Goal: Information Seeking & Learning: Learn about a topic

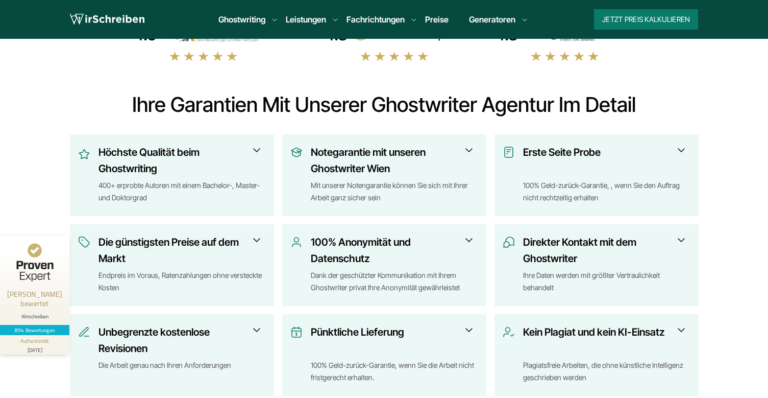
scroll to position [357, 0]
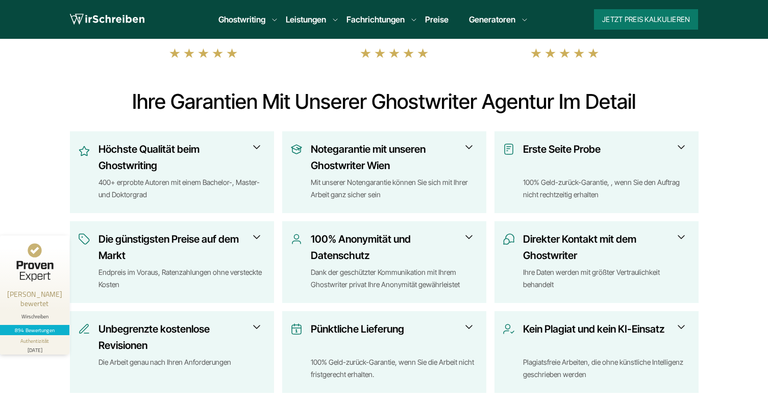
click at [257, 146] on span at bounding box center [257, 147] width 12 height 12
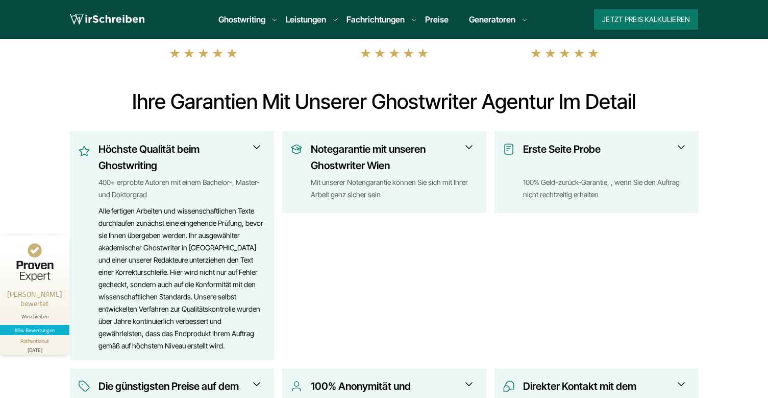
click at [257, 146] on span at bounding box center [257, 147] width 12 height 12
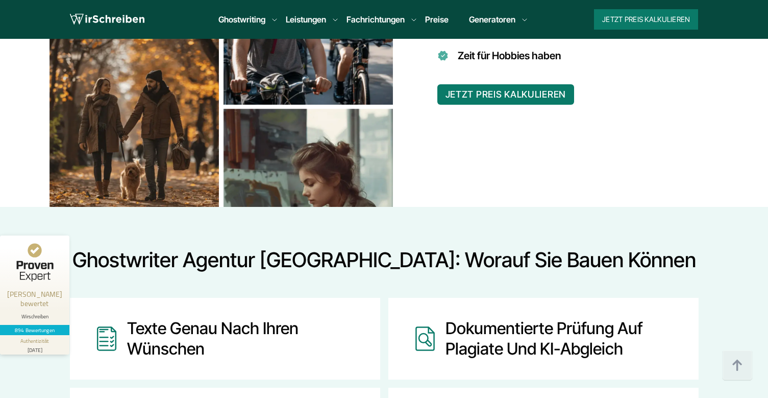
scroll to position [1072, 0]
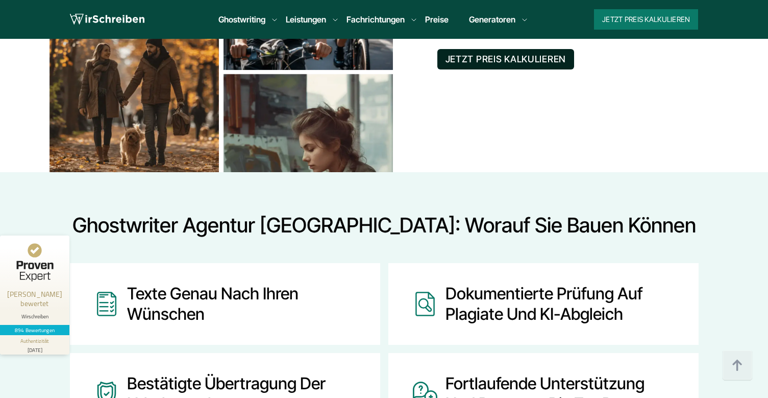
click at [539, 59] on button "JETZT PREIS KALKULIEREN" at bounding box center [506, 59] width 137 height 20
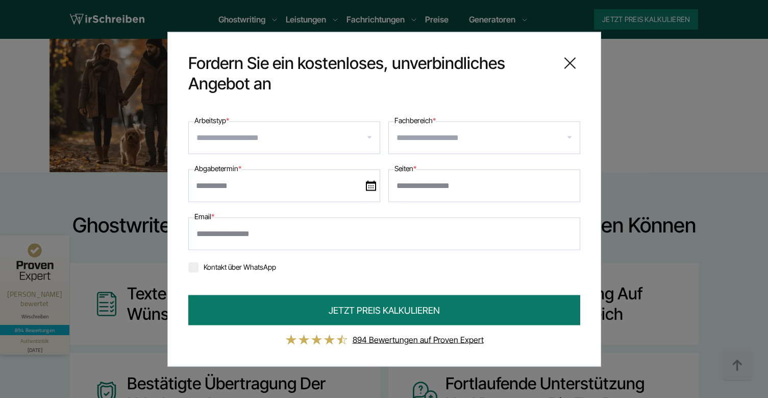
click at [277, 144] on input "Arbeitstyp *" at bounding box center [288, 137] width 183 height 16
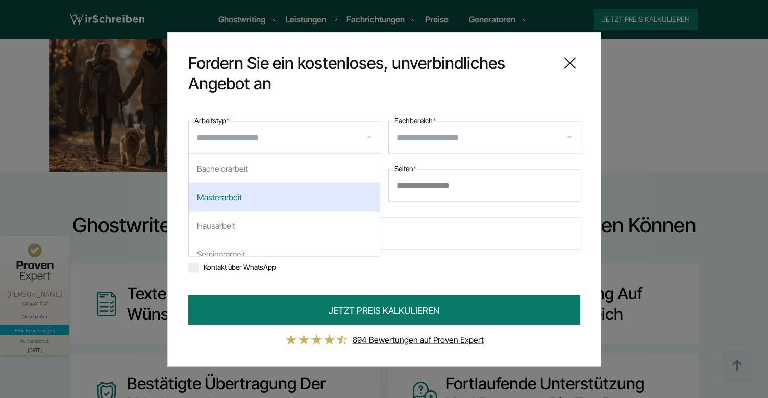
click at [255, 197] on div "Masterarbeit" at bounding box center [284, 196] width 191 height 29
select select "**"
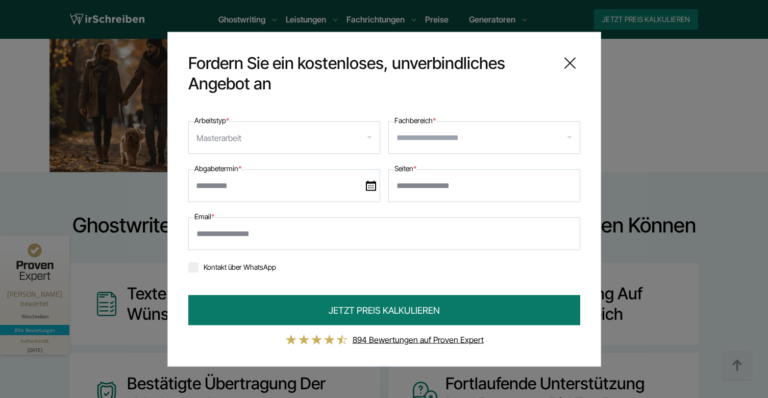
click at [449, 140] on input "Fachbereich *" at bounding box center [488, 137] width 183 height 16
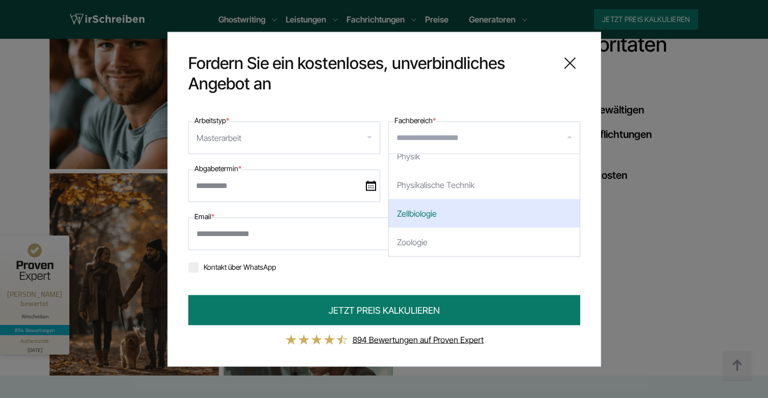
scroll to position [868, 0]
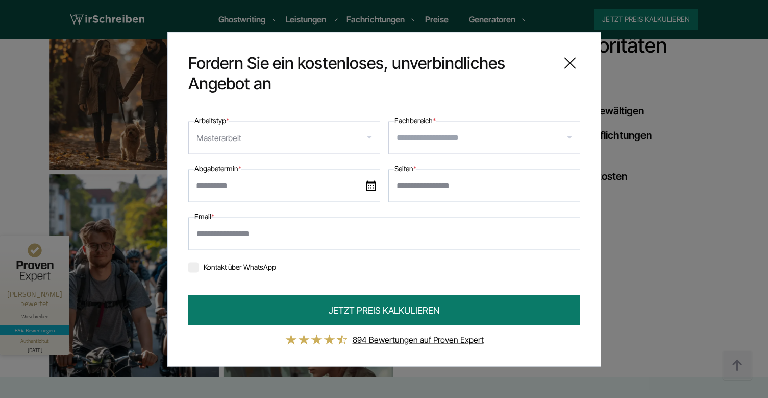
click at [181, 219] on div "**********" at bounding box center [384, 199] width 434 height 334
click at [507, 184] on input "Seiten *" at bounding box center [485, 185] width 192 height 33
click at [299, 236] on input "Email *" at bounding box center [384, 233] width 392 height 33
click at [413, 339] on link "894 Bewertungen auf Proven Expert" at bounding box center [418, 339] width 131 height 10
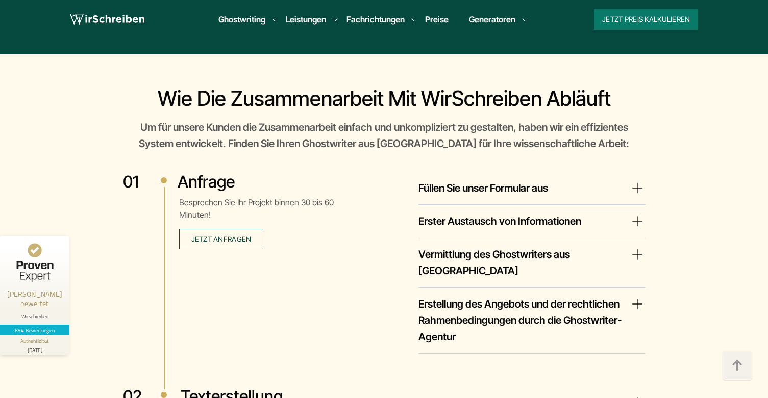
scroll to position [1685, 0]
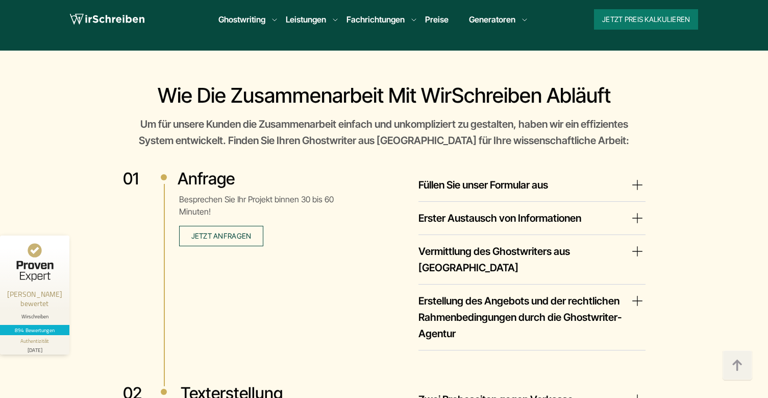
click at [557, 185] on summary "Füllen Sie unser Formular aus" at bounding box center [532, 185] width 227 height 16
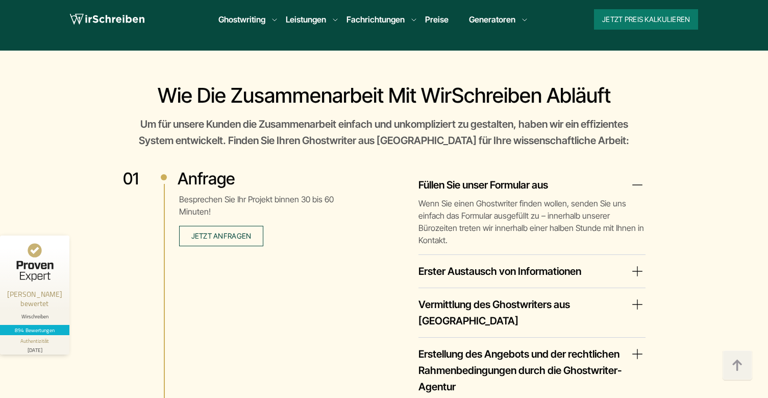
click at [544, 263] on summary "Erster Austausch von Informationen" at bounding box center [532, 271] width 227 height 16
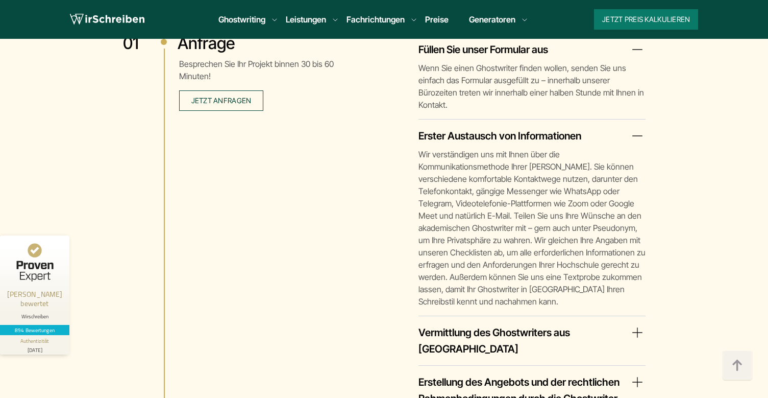
scroll to position [1838, 0]
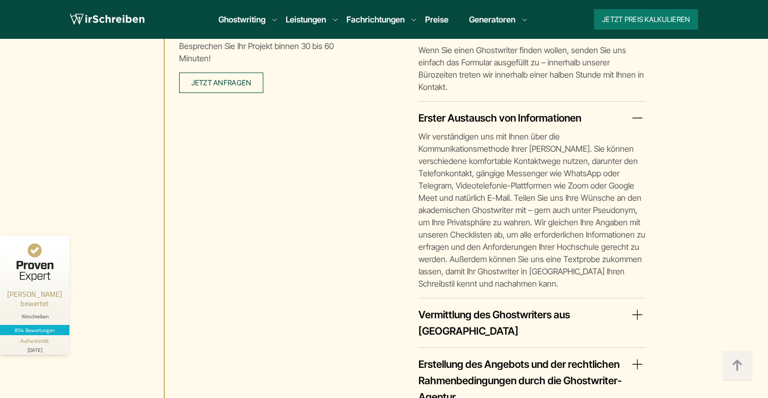
click at [511, 306] on summary "Vermittlung des Ghostwriters aus [GEOGRAPHIC_DATA]" at bounding box center [532, 322] width 227 height 33
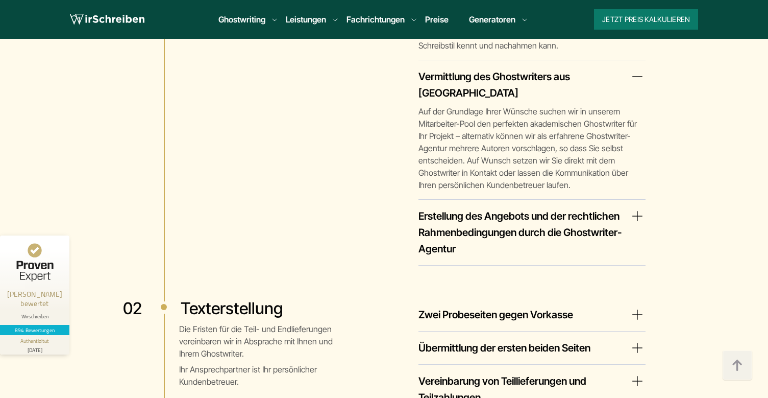
scroll to position [2093, 0]
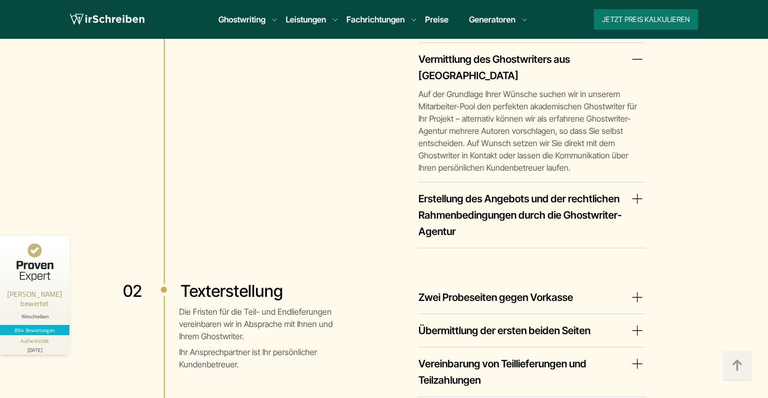
click at [517, 190] on summary "Erstellung des Angebots und der rechtlichen Rahmenbedingungen durch die Ghostwr…" at bounding box center [532, 214] width 227 height 49
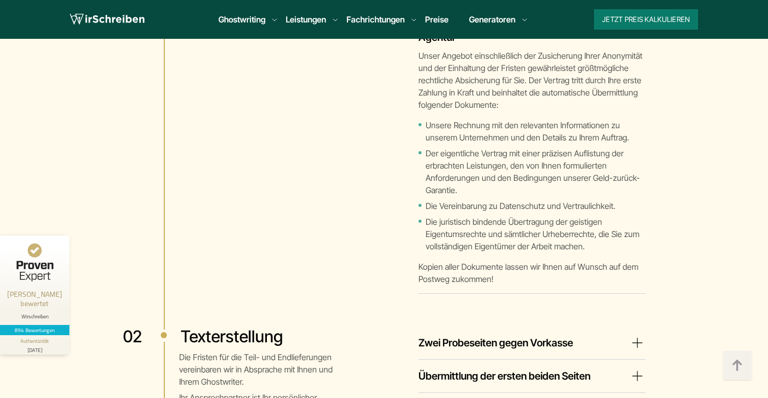
scroll to position [2349, 0]
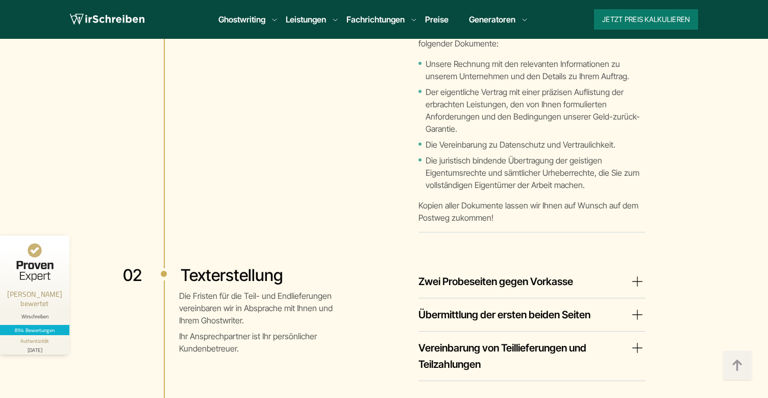
click at [463, 273] on summary "Zwei Probeseiten gegen Vorkasse" at bounding box center [532, 281] width 227 height 16
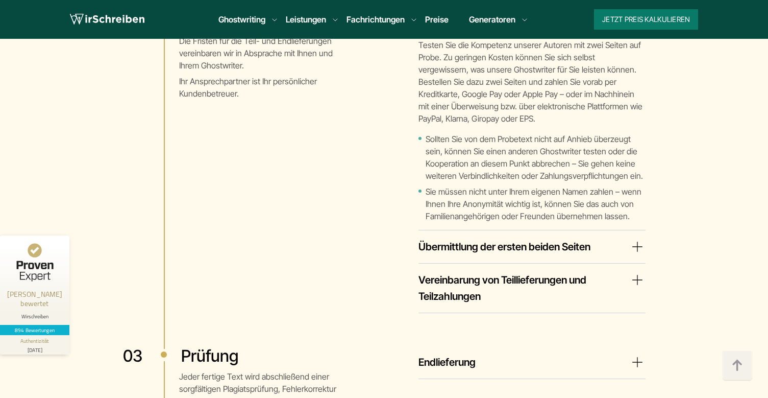
scroll to position [2604, 0]
click at [485, 238] on summary "Übermittlung der ersten beiden Seiten" at bounding box center [532, 246] width 227 height 16
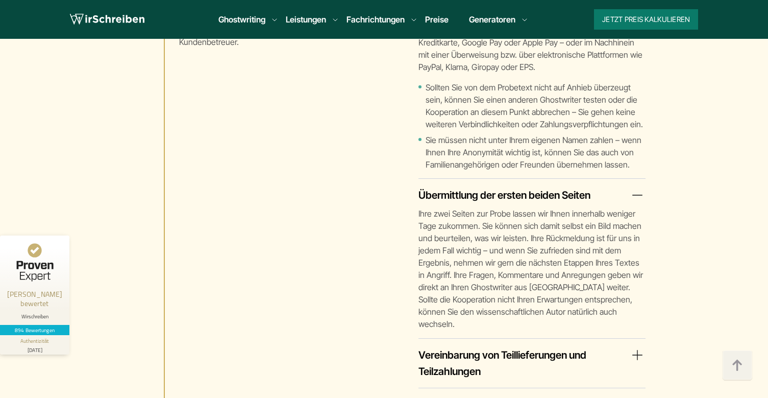
scroll to position [2706, 0]
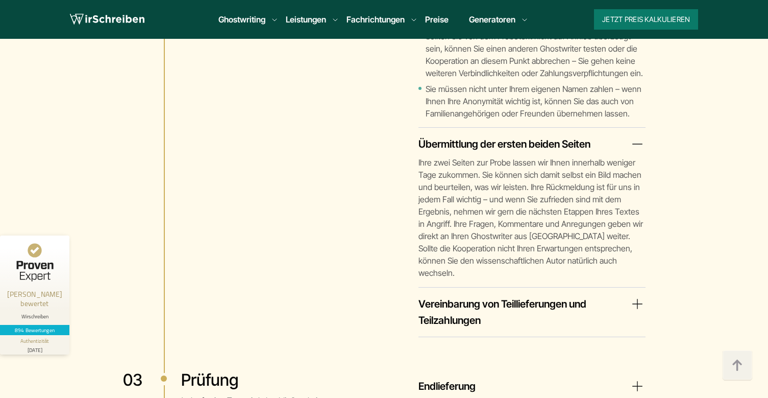
click at [480, 296] on summary "Vereinbarung von Teillieferungen und Teilzahlungen" at bounding box center [532, 312] width 227 height 33
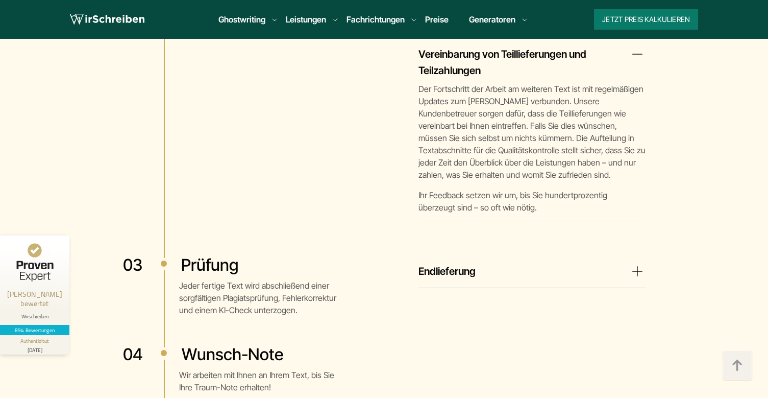
scroll to position [2962, 0]
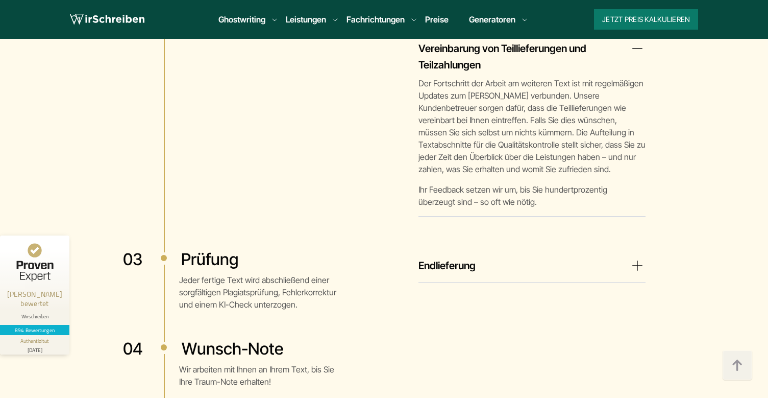
click at [443, 257] on summary "Endlieferung" at bounding box center [532, 265] width 227 height 16
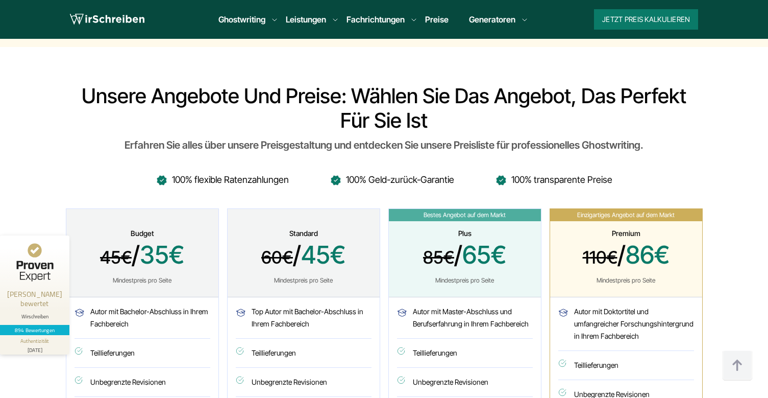
scroll to position [3676, 0]
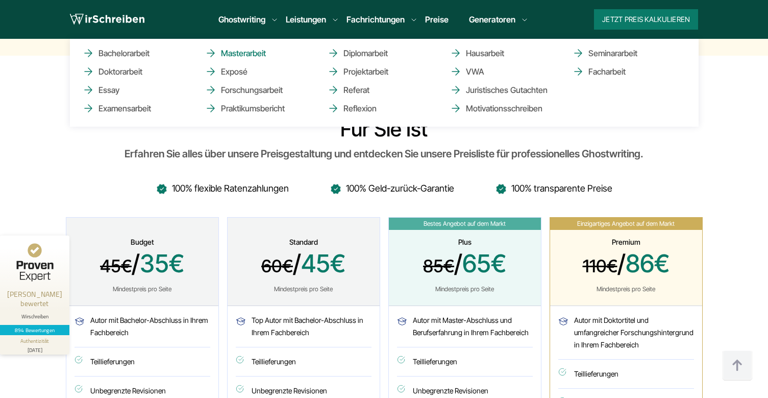
click at [237, 55] on link "Masterarbeit" at bounding box center [256, 53] width 102 height 12
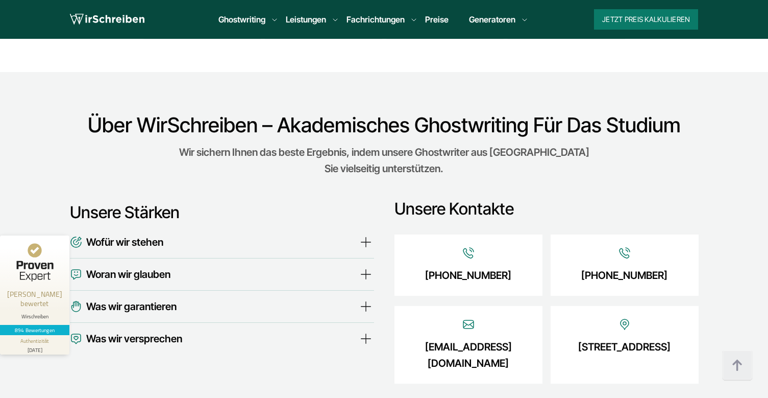
scroll to position [3421, 0]
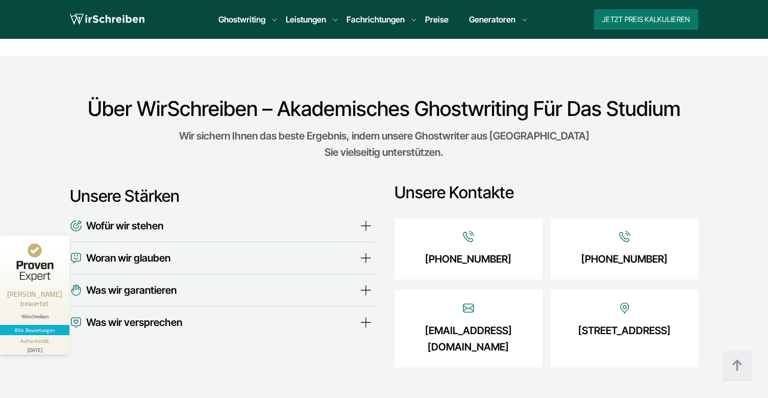
click at [155, 218] on span "Wofür wir stehen" at bounding box center [124, 226] width 77 height 16
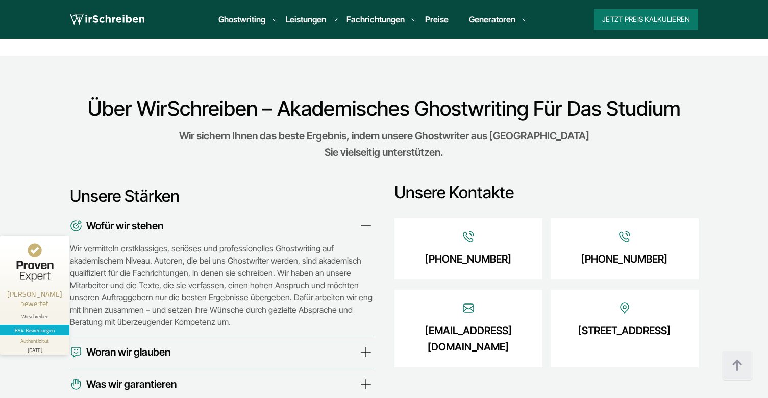
click at [167, 344] on span "Woran wir glauben" at bounding box center [128, 352] width 84 height 16
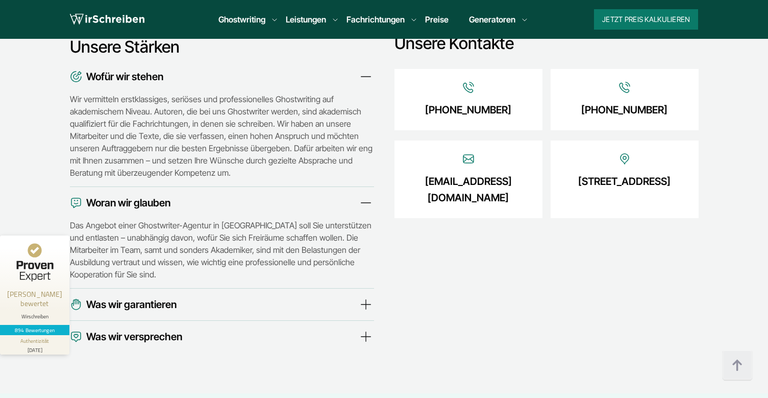
scroll to position [3574, 0]
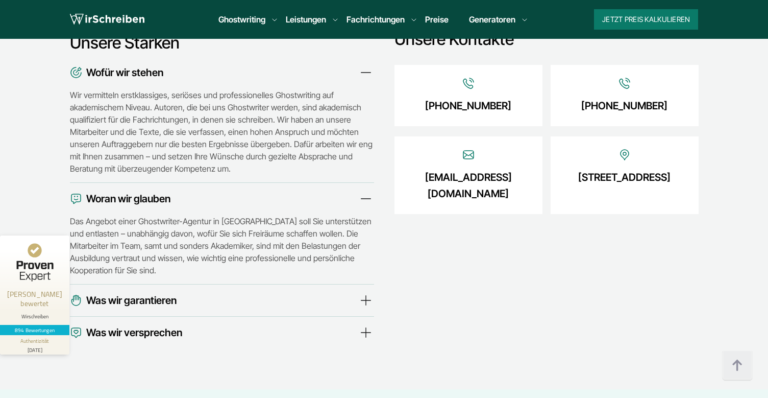
click at [162, 292] on span "Was wir garantieren" at bounding box center [131, 300] width 90 height 16
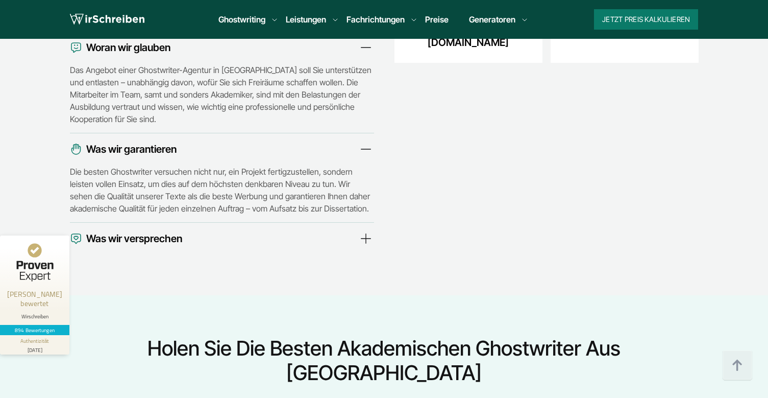
scroll to position [3727, 0]
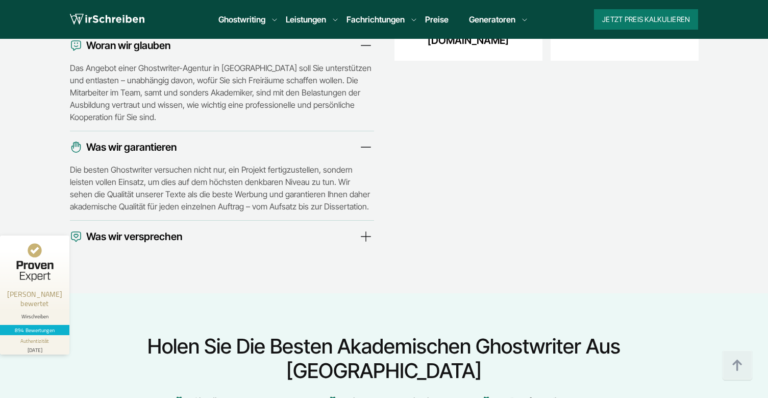
click at [153, 228] on span "Was wir versprechen" at bounding box center [134, 236] width 96 height 16
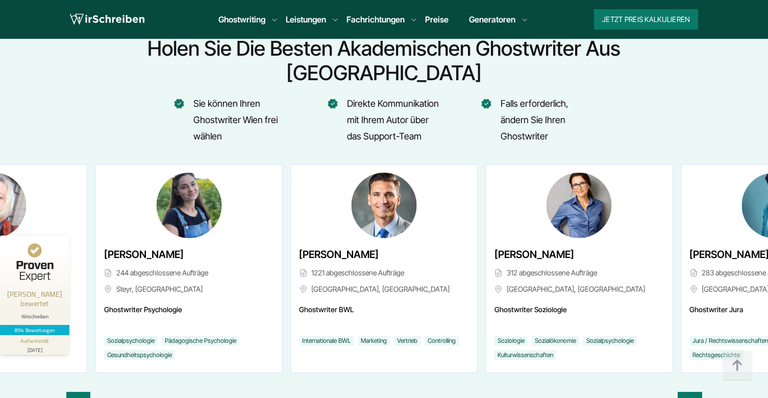
scroll to position [4085, 0]
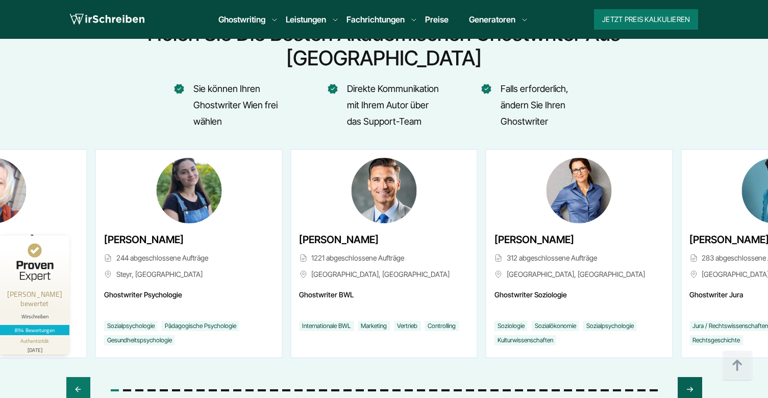
click at [685, 377] on div "Next slide" at bounding box center [690, 389] width 24 height 25
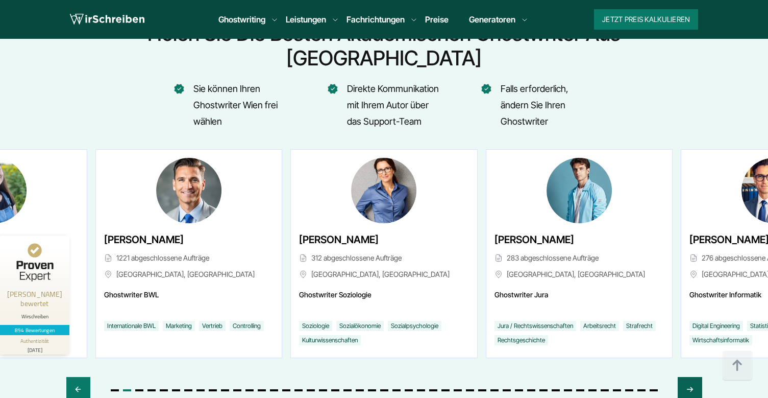
click at [685, 377] on div "Next slide" at bounding box center [690, 389] width 24 height 25
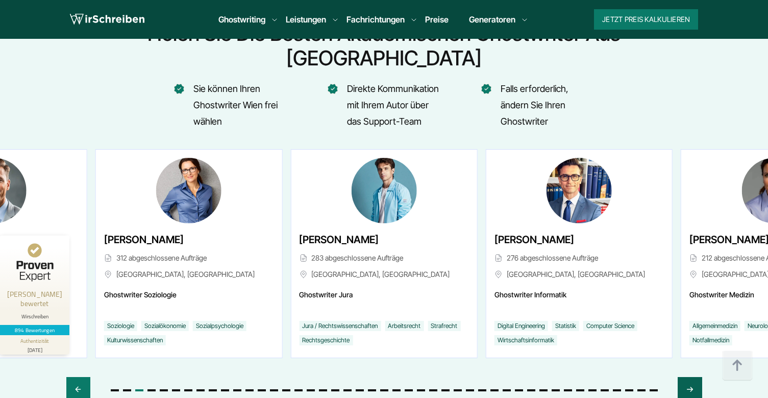
click at [685, 377] on div "Next slide" at bounding box center [690, 389] width 24 height 25
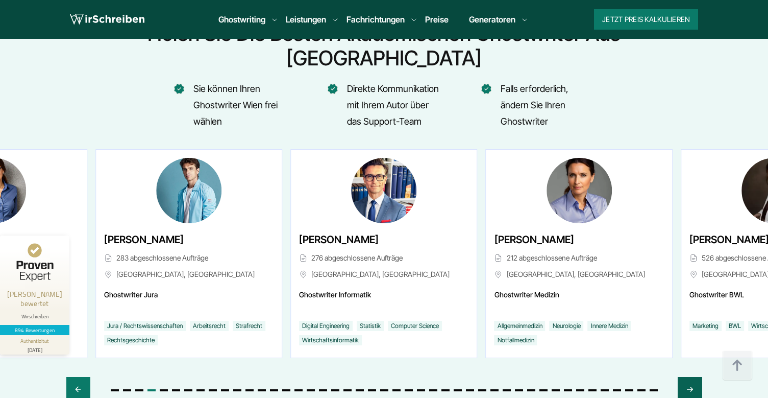
click at [685, 377] on div "Next slide" at bounding box center [690, 389] width 24 height 25
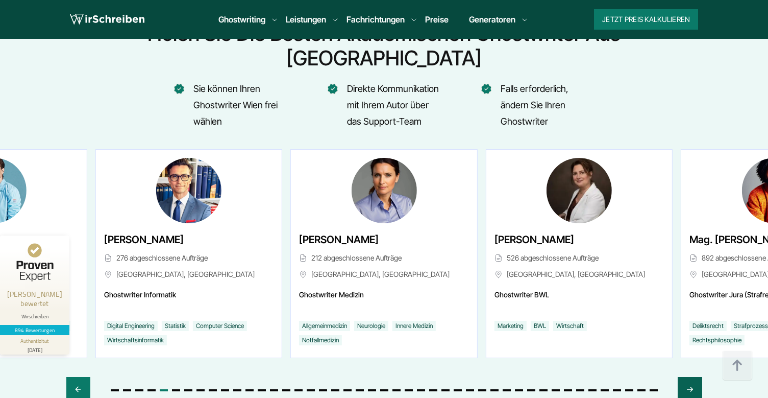
click at [685, 377] on div "Next slide" at bounding box center [690, 389] width 24 height 25
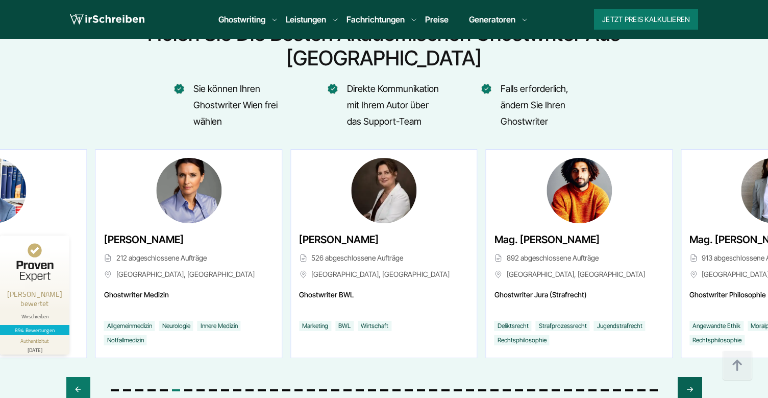
click at [685, 377] on div "Next slide" at bounding box center [690, 389] width 24 height 25
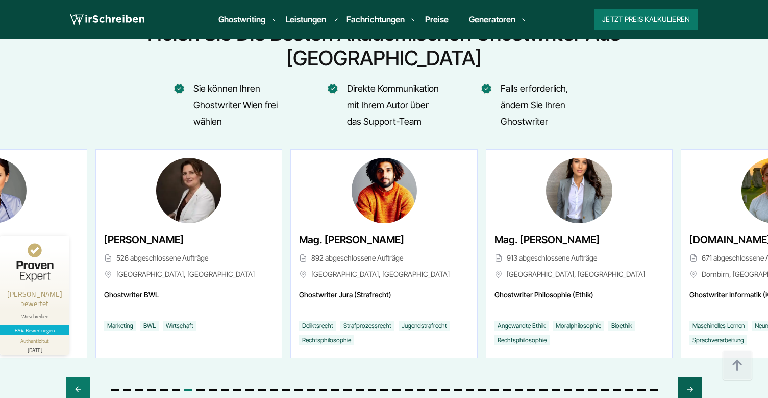
click at [685, 377] on div "Next slide" at bounding box center [690, 389] width 24 height 25
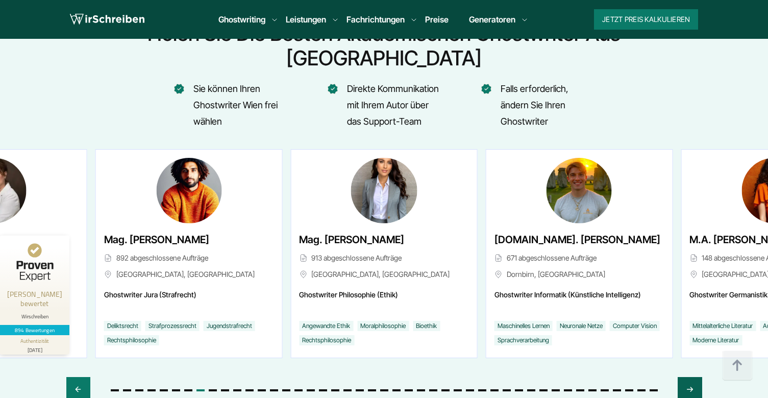
click at [685, 377] on div "Next slide" at bounding box center [690, 389] width 24 height 25
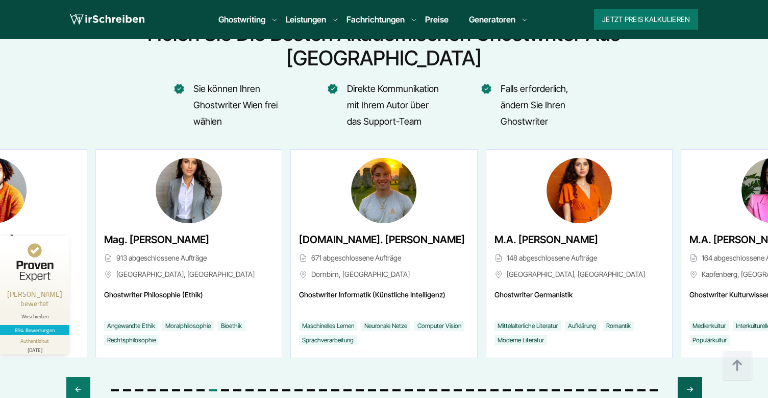
click at [685, 377] on div "Next slide" at bounding box center [690, 389] width 24 height 25
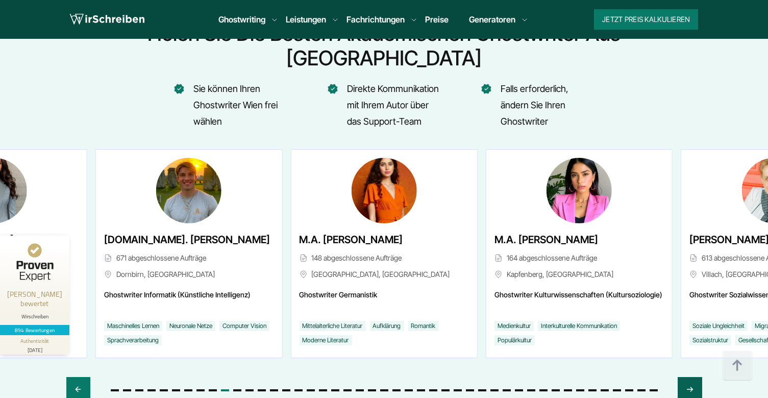
click at [685, 377] on div "Next slide" at bounding box center [690, 389] width 24 height 25
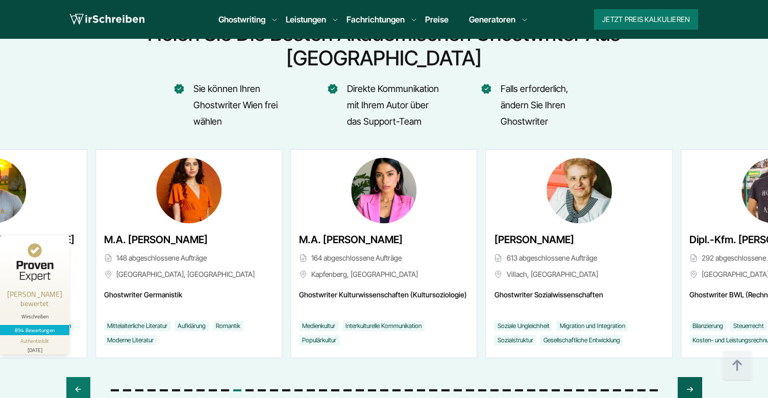
click at [685, 377] on div "Next slide" at bounding box center [690, 389] width 24 height 25
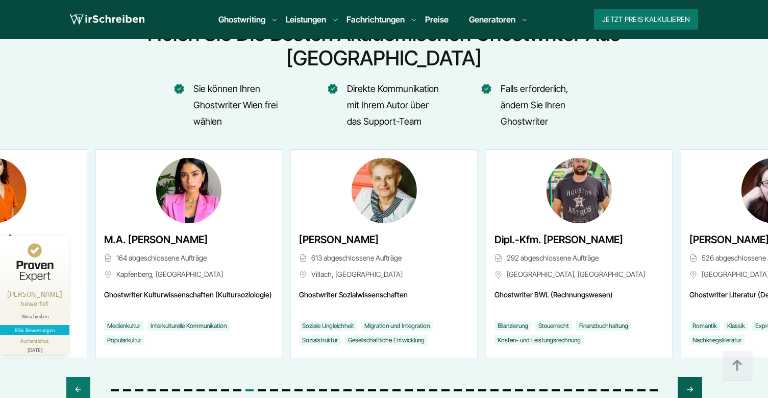
click at [685, 377] on div "Next slide" at bounding box center [690, 389] width 24 height 25
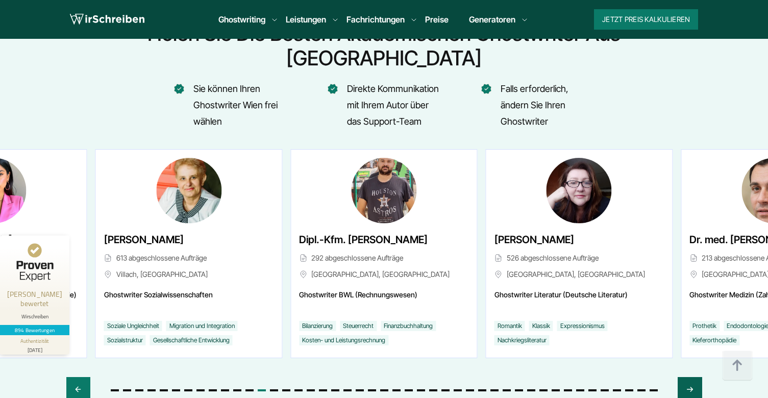
click at [685, 377] on div "Next slide" at bounding box center [690, 389] width 24 height 25
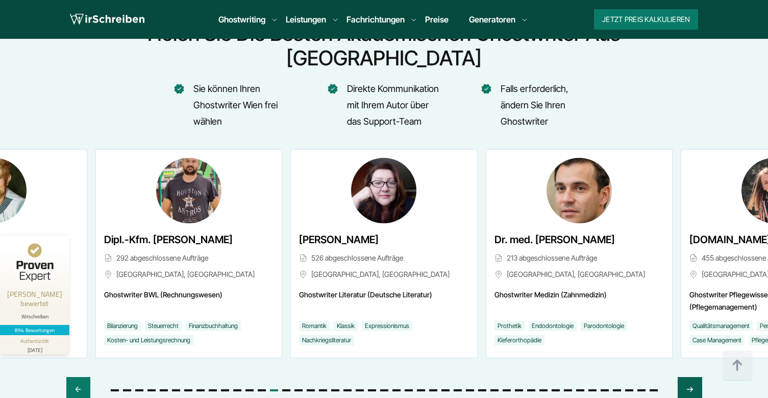
click at [685, 377] on div "Next slide" at bounding box center [690, 389] width 24 height 25
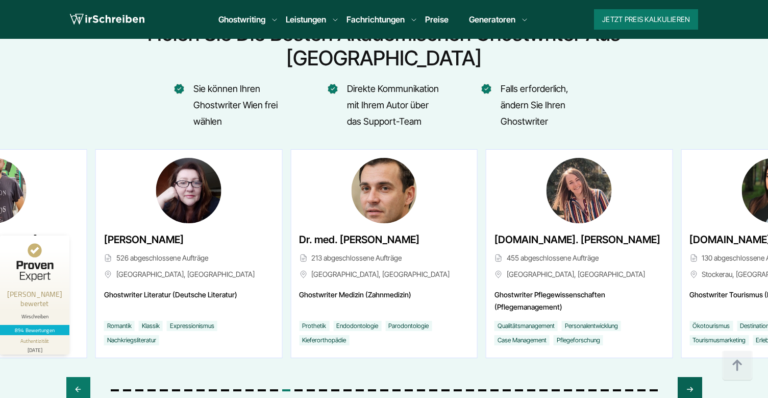
click at [685, 377] on div "Next slide" at bounding box center [690, 389] width 24 height 25
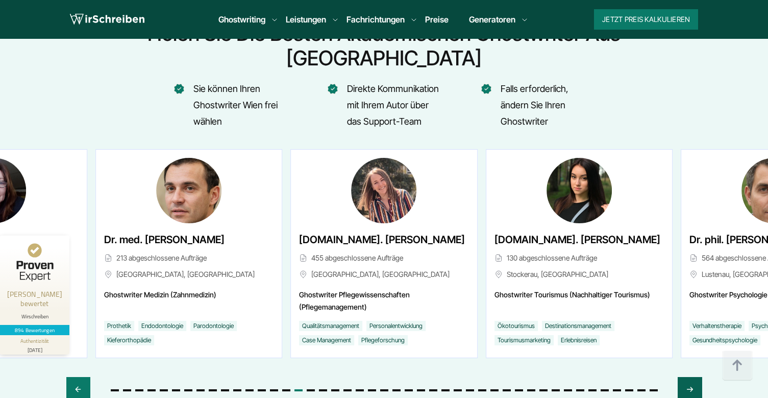
click at [685, 377] on div "Next slide" at bounding box center [690, 389] width 24 height 25
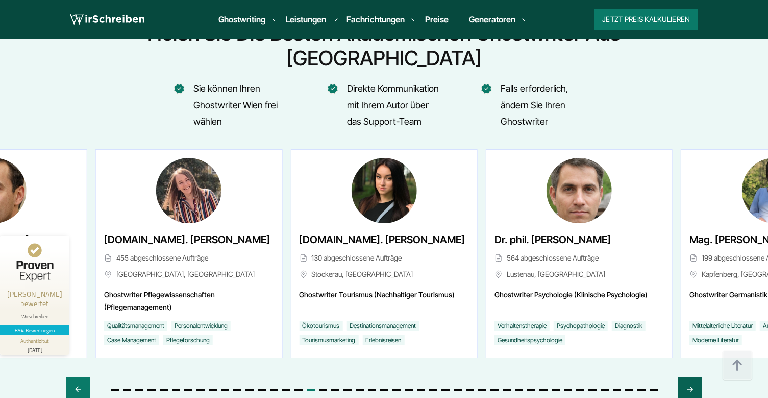
click at [685, 377] on div "Next slide" at bounding box center [690, 389] width 24 height 25
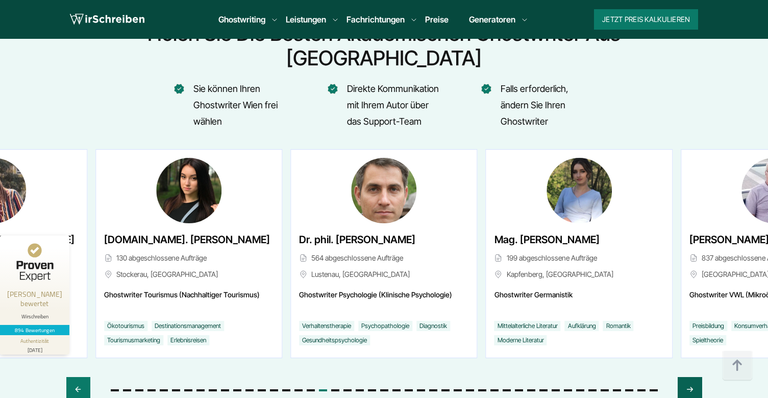
click at [685, 377] on div "Next slide" at bounding box center [690, 389] width 24 height 25
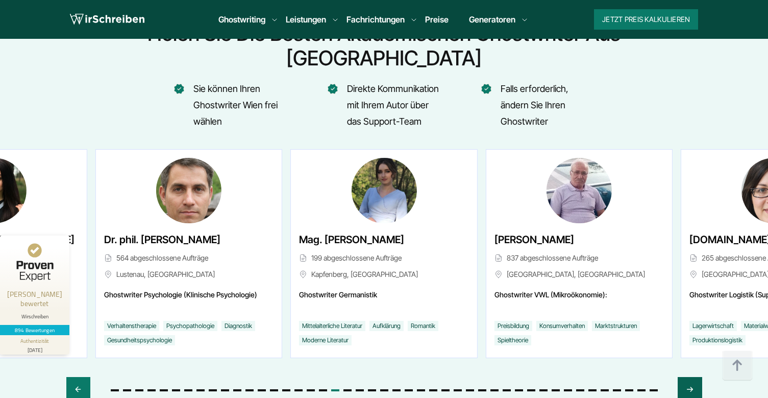
click at [685, 377] on div "Next slide" at bounding box center [690, 389] width 24 height 25
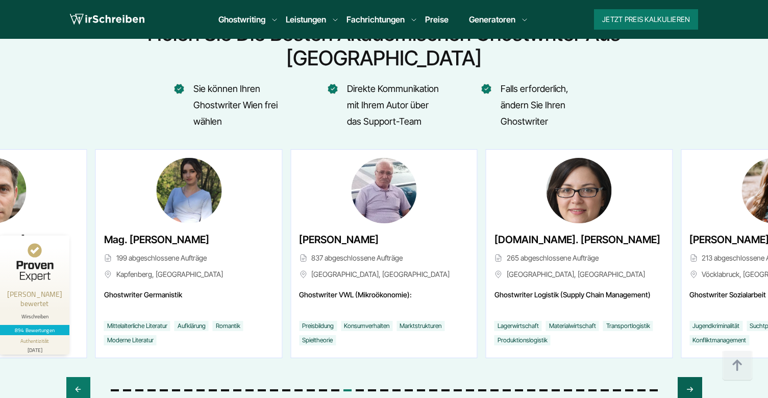
click at [685, 377] on div "Next slide" at bounding box center [690, 389] width 24 height 25
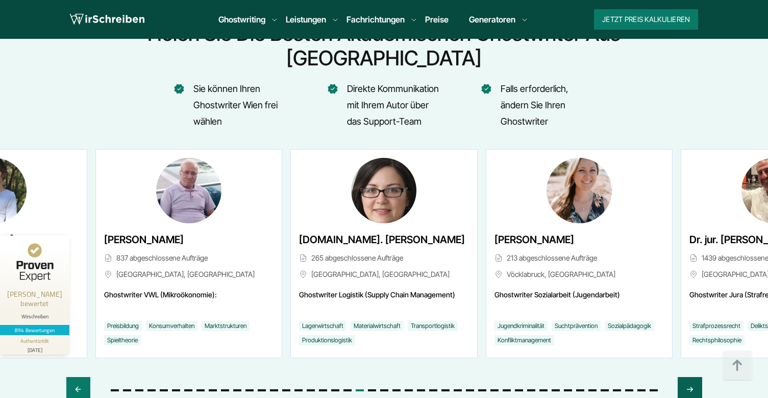
click at [685, 377] on div "Next slide" at bounding box center [690, 389] width 24 height 25
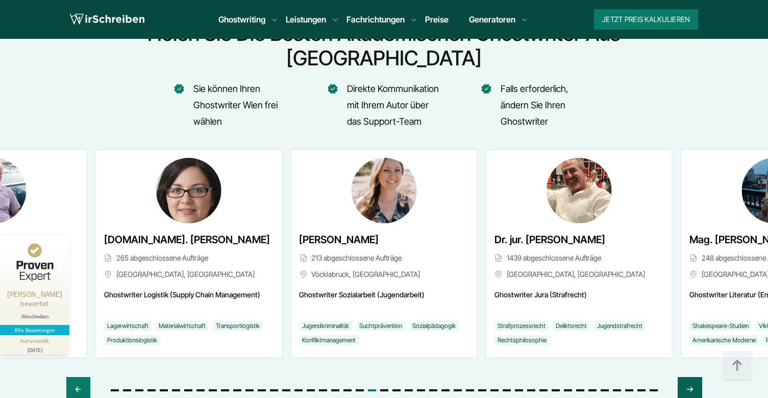
click at [685, 377] on div "Next slide" at bounding box center [690, 389] width 24 height 25
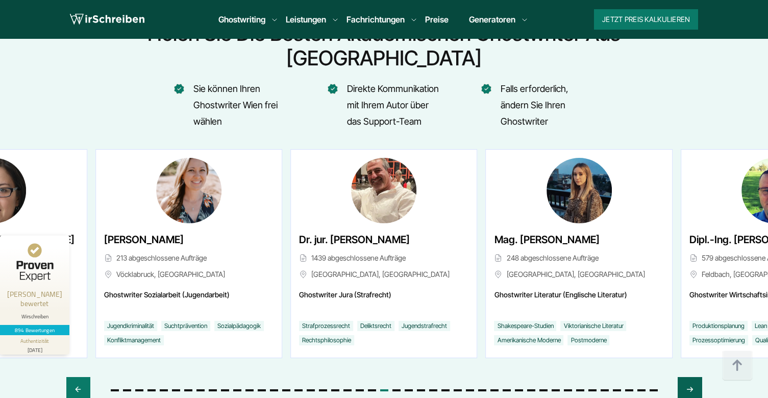
click at [685, 377] on div "Next slide" at bounding box center [690, 389] width 24 height 25
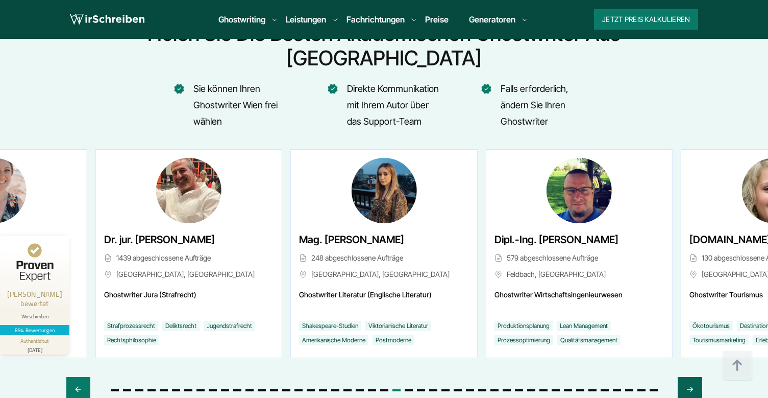
click at [685, 377] on div "Next slide" at bounding box center [690, 389] width 24 height 25
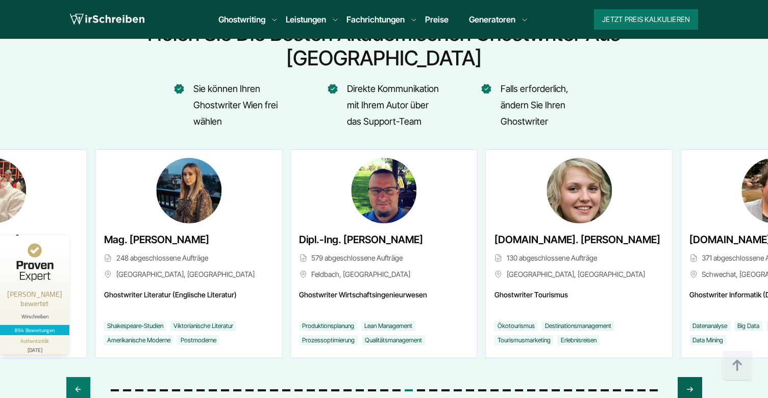
click at [685, 377] on div "Next slide" at bounding box center [690, 389] width 24 height 25
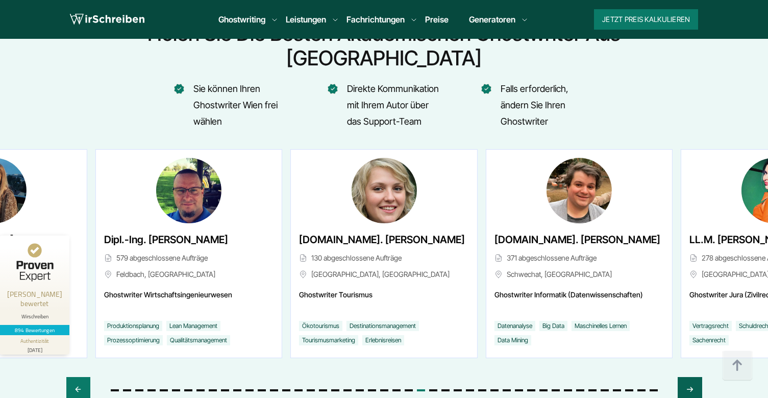
click at [685, 377] on div "Next slide" at bounding box center [690, 389] width 24 height 25
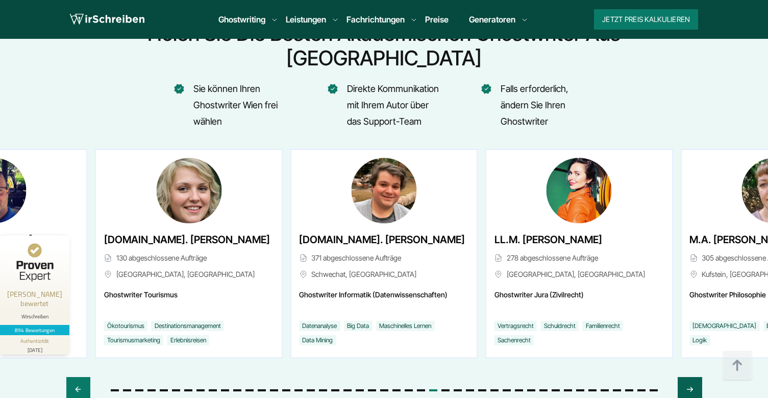
click at [685, 377] on div "Next slide" at bounding box center [690, 389] width 24 height 25
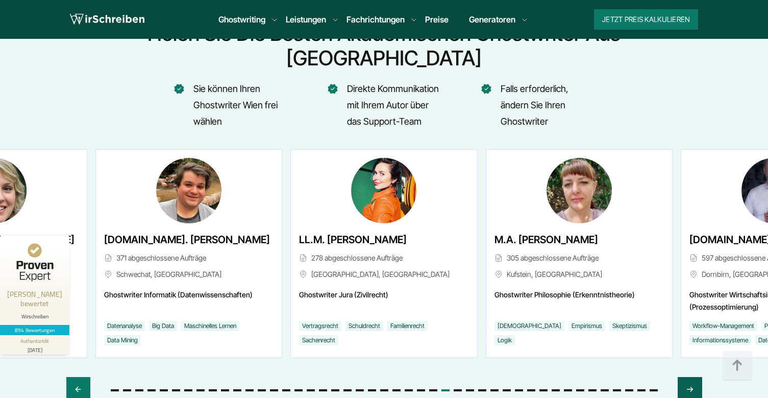
click at [685, 377] on div "Next slide" at bounding box center [690, 389] width 24 height 25
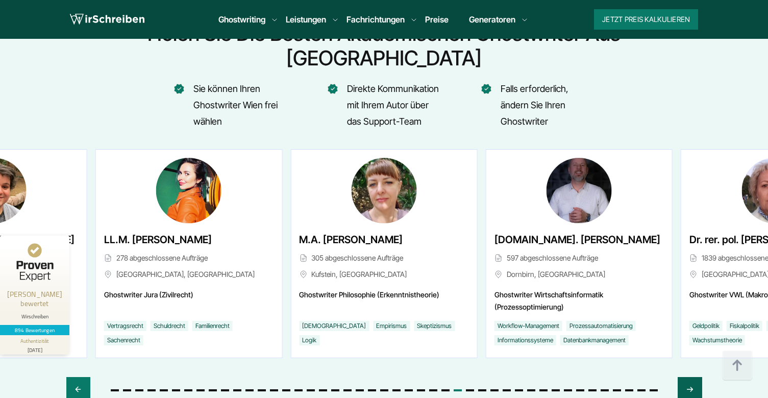
click at [685, 377] on div "Next slide" at bounding box center [690, 389] width 24 height 25
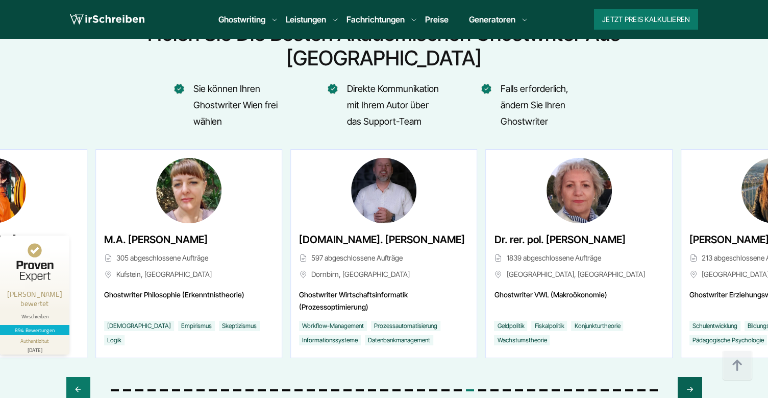
click at [685, 377] on div "Next slide" at bounding box center [690, 389] width 24 height 25
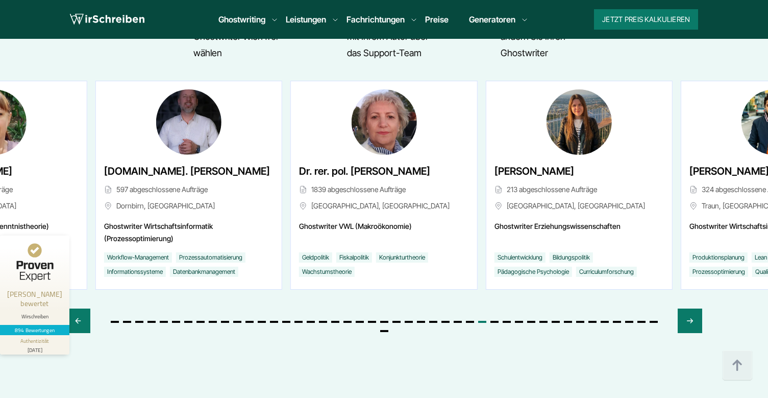
scroll to position [4136, 0]
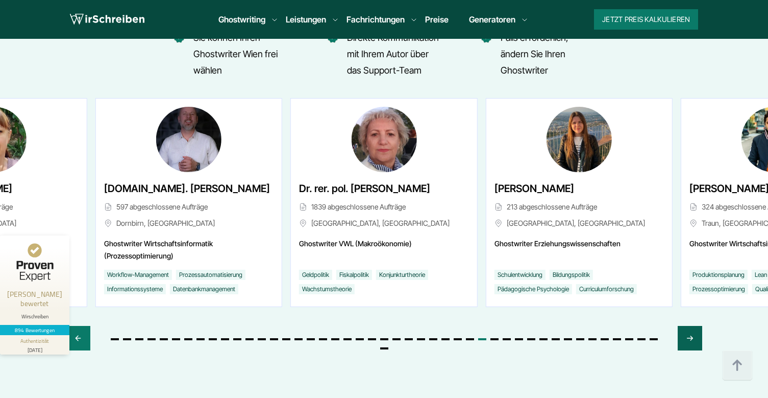
click at [691, 326] on icon "Next slide" at bounding box center [690, 338] width 8 height 25
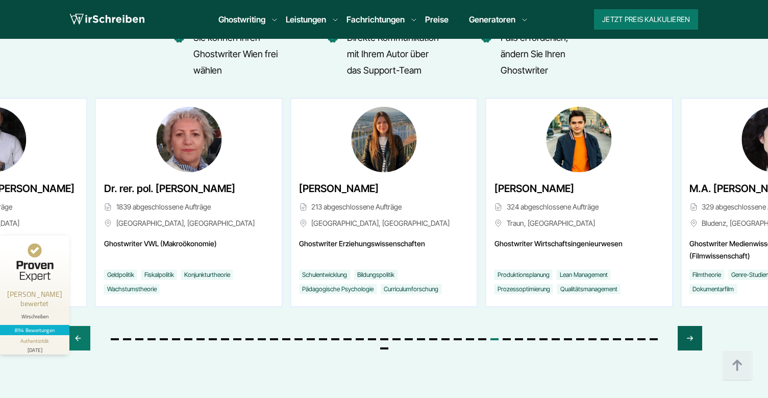
click at [691, 326] on icon "Next slide" at bounding box center [690, 338] width 8 height 25
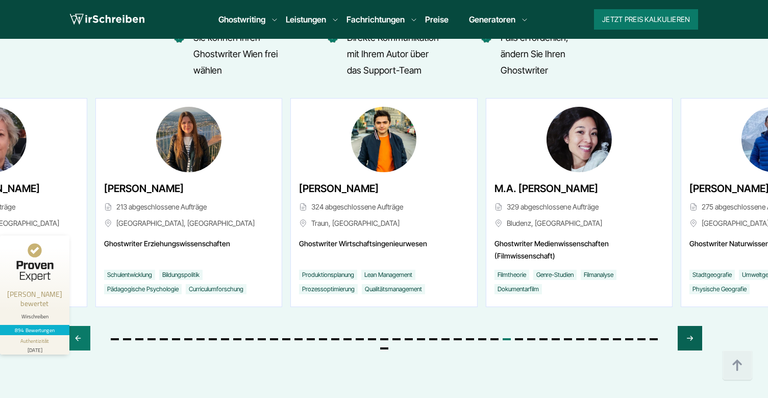
click at [691, 326] on icon "Next slide" at bounding box center [690, 338] width 8 height 25
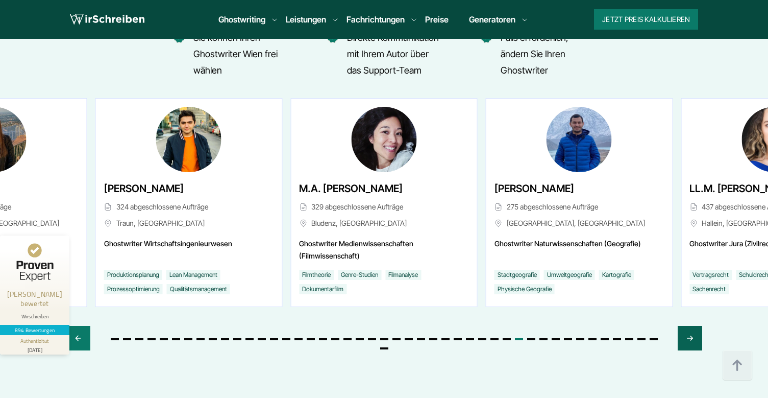
click at [691, 326] on icon "Next slide" at bounding box center [690, 338] width 8 height 25
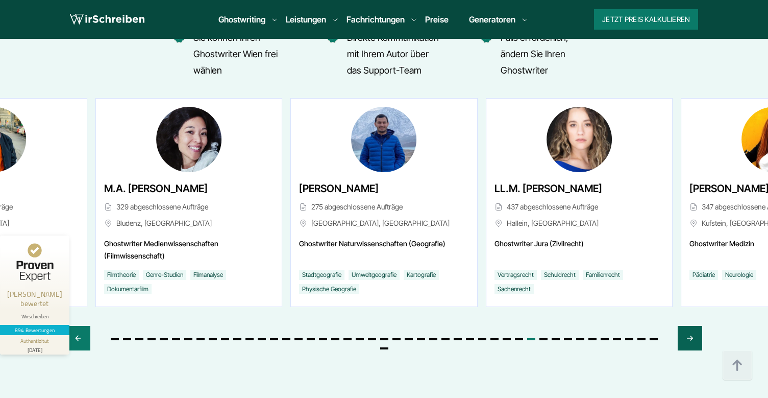
click at [691, 326] on icon "Next slide" at bounding box center [690, 338] width 8 height 25
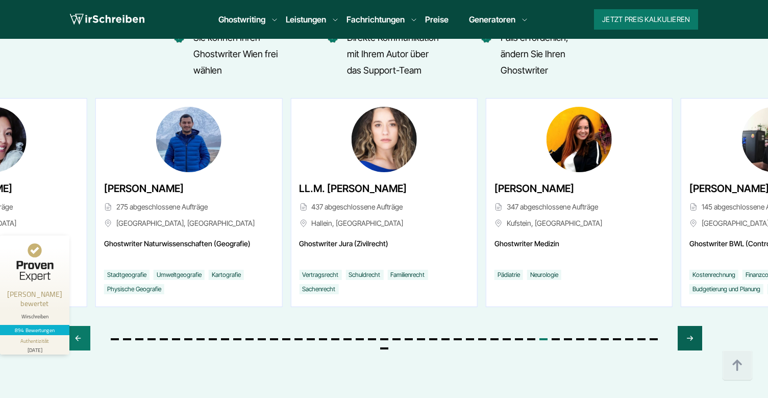
click at [691, 326] on icon "Next slide" at bounding box center [690, 338] width 8 height 25
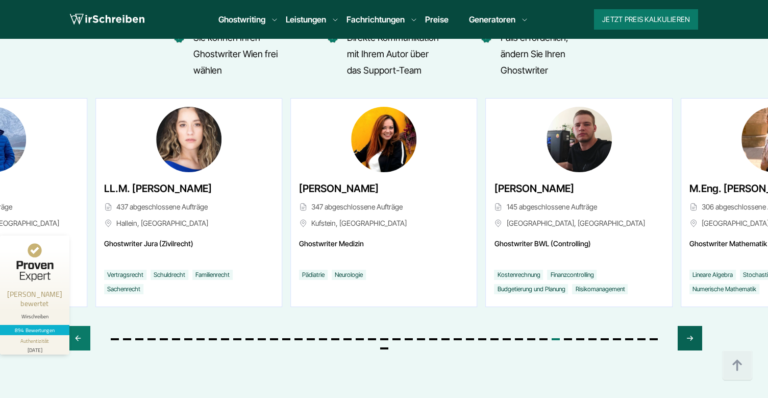
click at [691, 326] on icon "Next slide" at bounding box center [690, 338] width 8 height 25
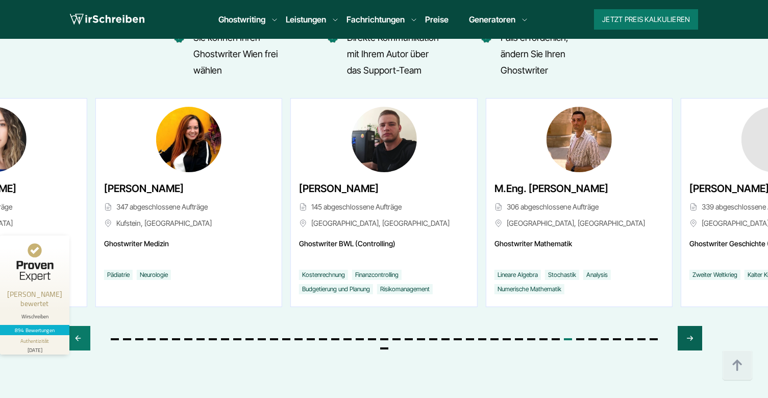
click at [691, 326] on icon "Next slide" at bounding box center [690, 338] width 8 height 25
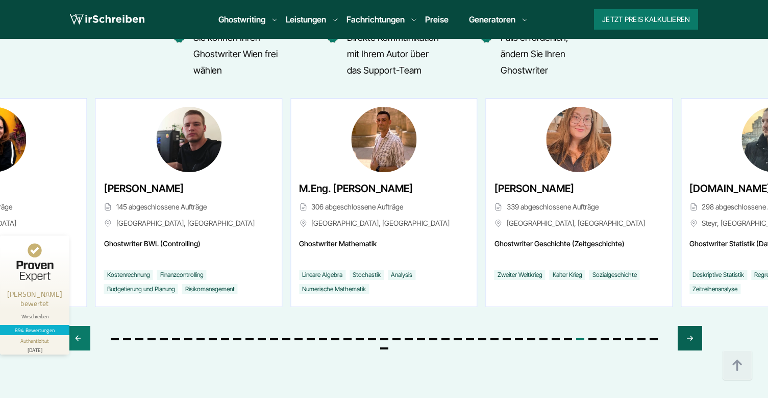
click at [691, 326] on icon "Next slide" at bounding box center [690, 338] width 8 height 25
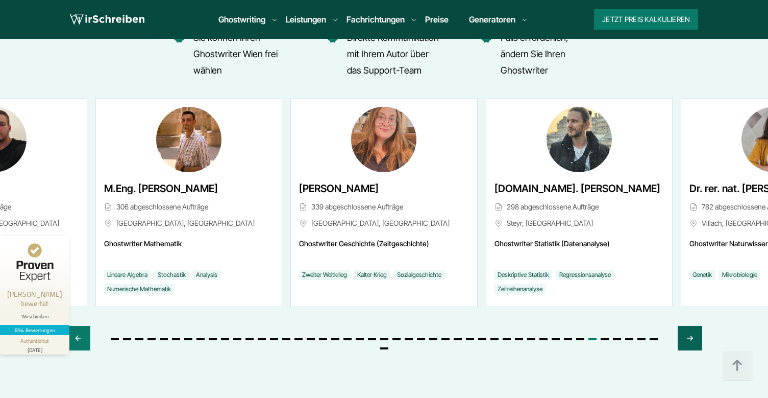
click at [691, 326] on icon "Next slide" at bounding box center [690, 338] width 8 height 25
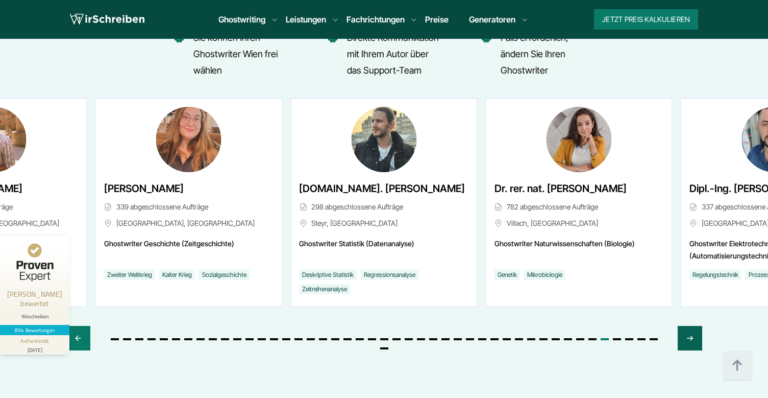
click at [691, 326] on icon "Next slide" at bounding box center [690, 338] width 8 height 25
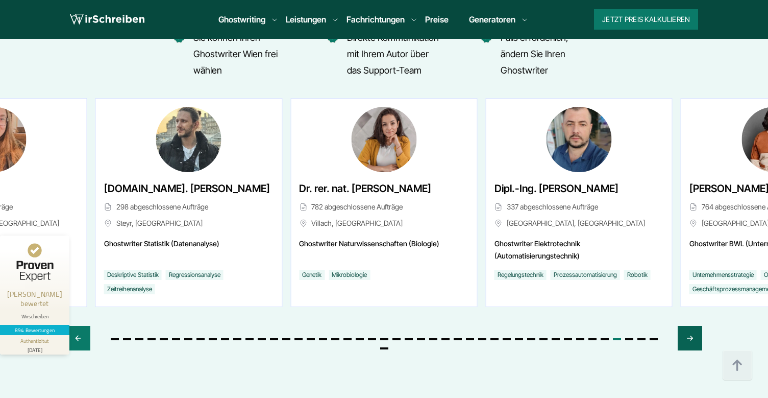
click at [691, 326] on icon "Next slide" at bounding box center [690, 338] width 8 height 25
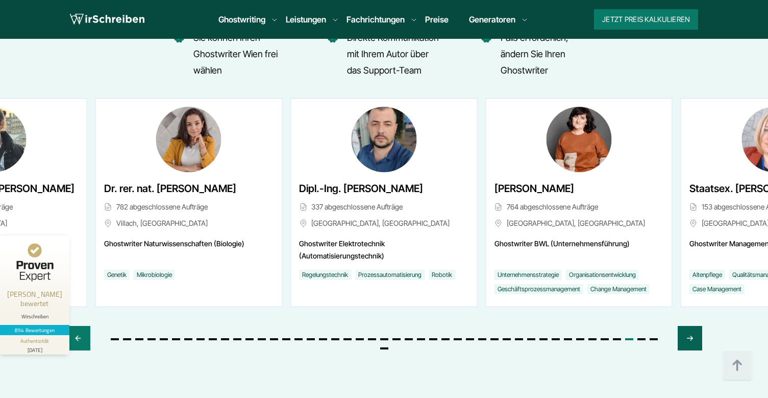
click at [691, 326] on icon "Next slide" at bounding box center [690, 338] width 8 height 25
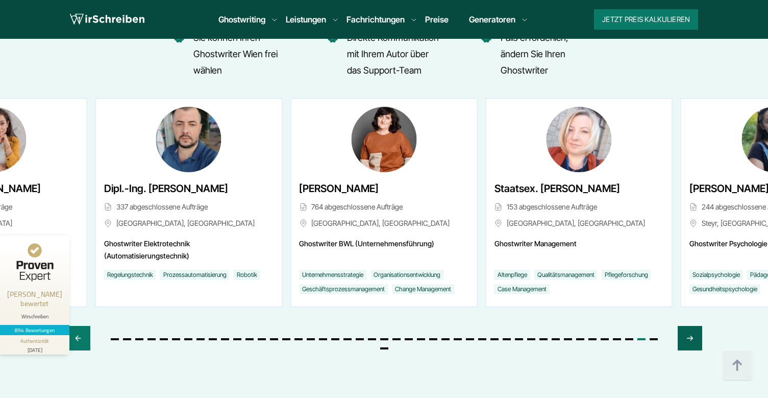
click at [684, 326] on div "Next slide" at bounding box center [690, 338] width 24 height 25
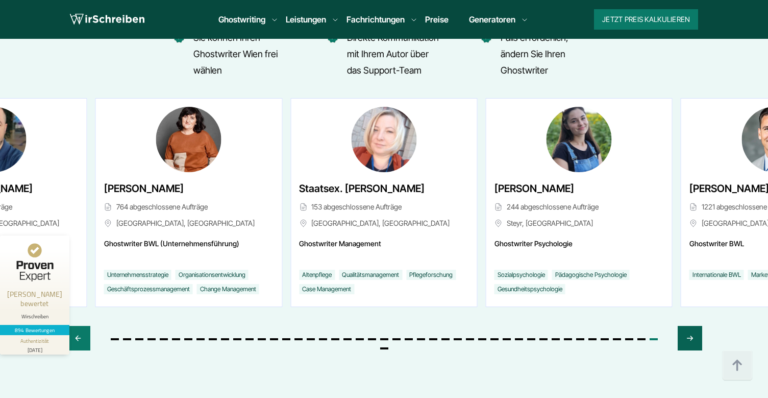
click at [684, 326] on div "Next slide" at bounding box center [690, 338] width 24 height 25
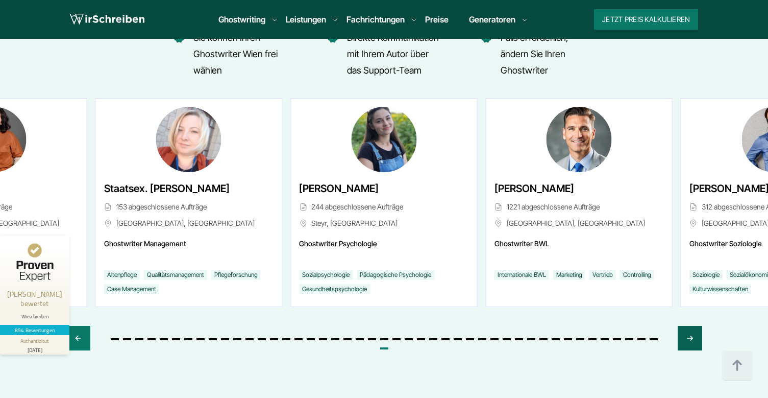
click at [684, 326] on div "Next slide" at bounding box center [690, 338] width 24 height 25
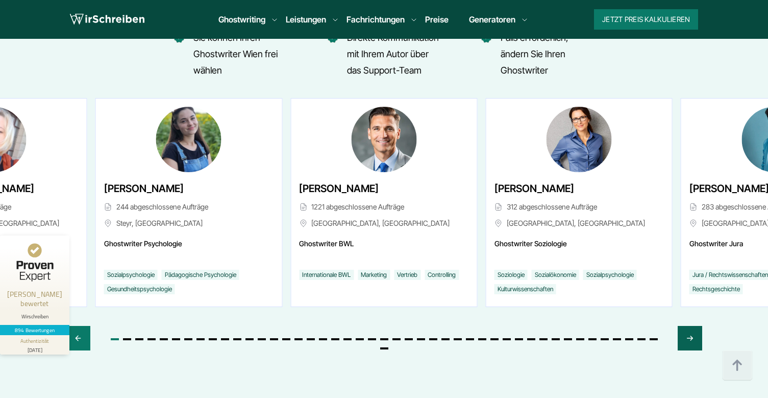
click at [684, 326] on div "Next slide" at bounding box center [690, 338] width 24 height 25
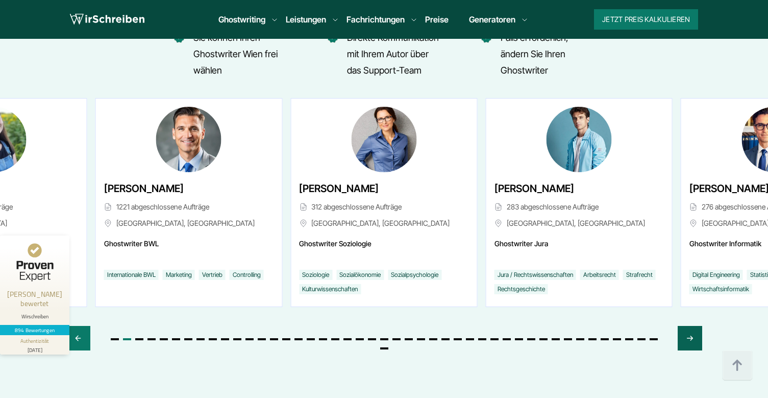
click at [684, 326] on div "Next slide" at bounding box center [690, 338] width 24 height 25
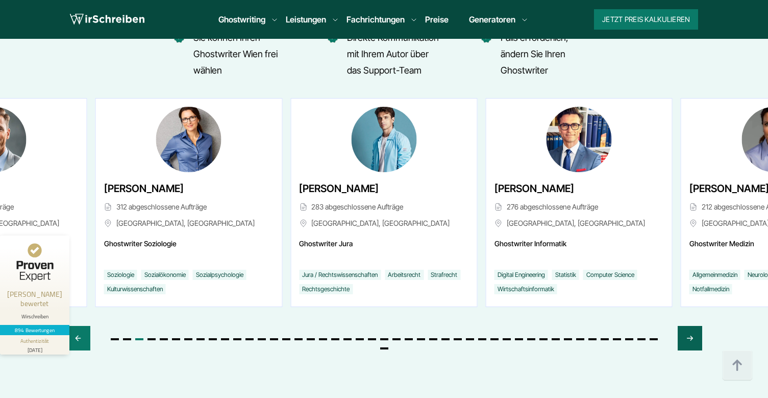
click at [684, 326] on div "Next slide" at bounding box center [690, 338] width 24 height 25
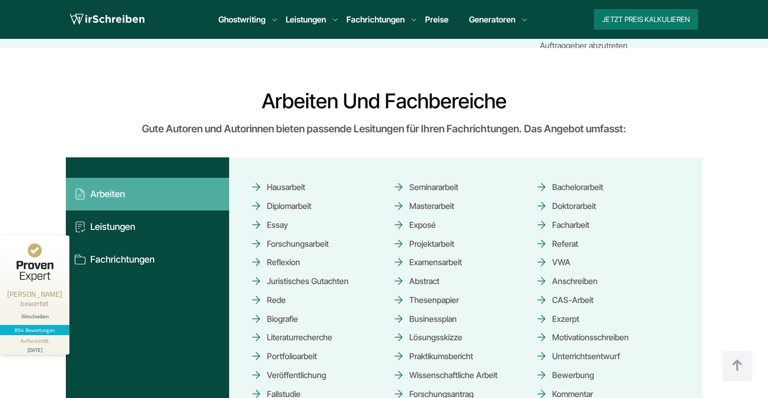
scroll to position [4902, 0]
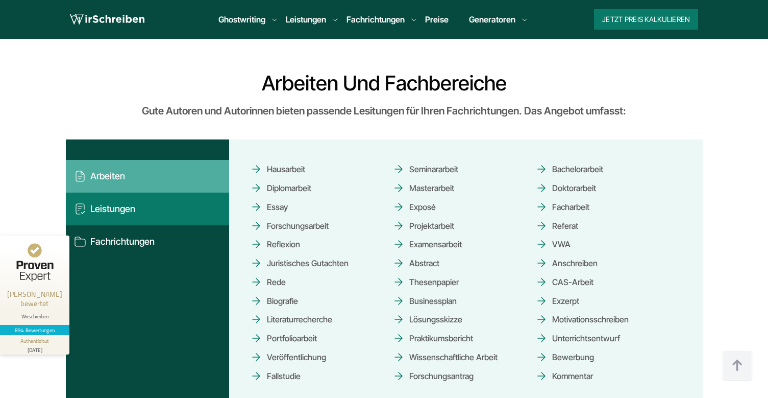
click at [151, 192] on button "Leistungen" at bounding box center [147, 208] width 163 height 33
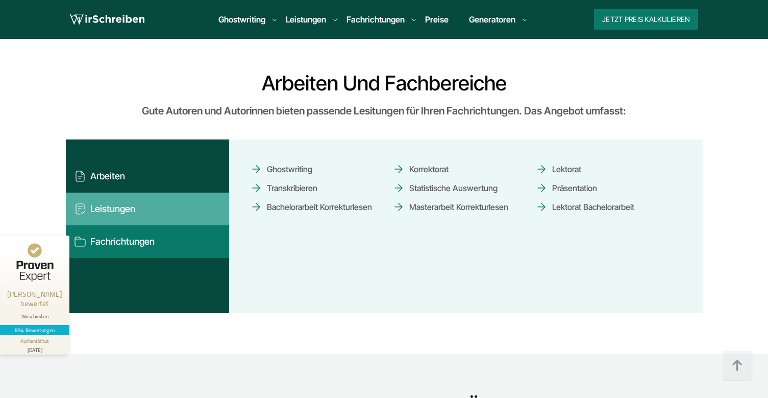
click at [150, 225] on button "Fachrichtungen" at bounding box center [147, 241] width 163 height 33
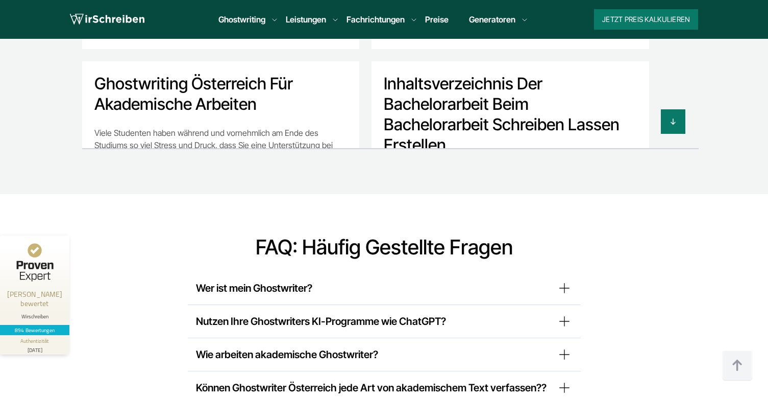
scroll to position [8178, 0]
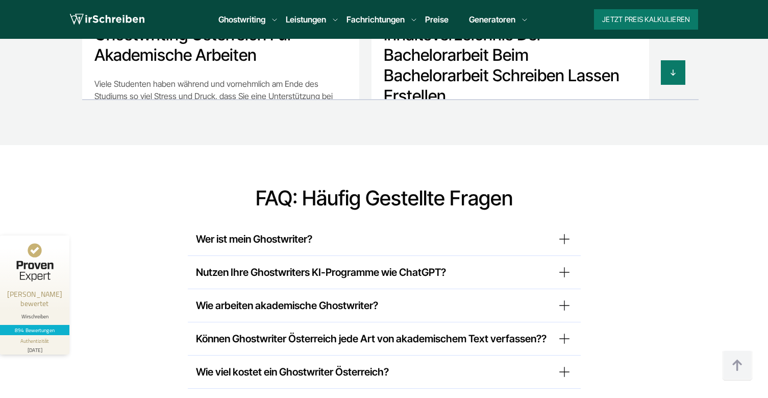
click at [244, 231] on summary "Wer ist mein Ghostwriter?" at bounding box center [384, 239] width 377 height 16
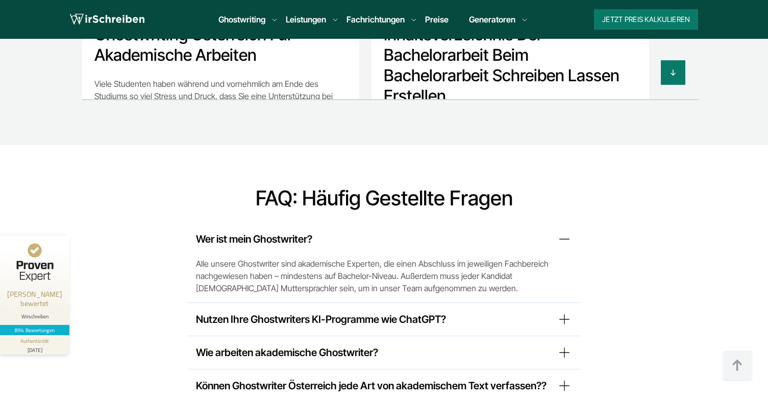
click at [229, 311] on summary "Nutzen Ihre Ghostwriters KI-Programme wie ChatGPT?" at bounding box center [384, 319] width 377 height 16
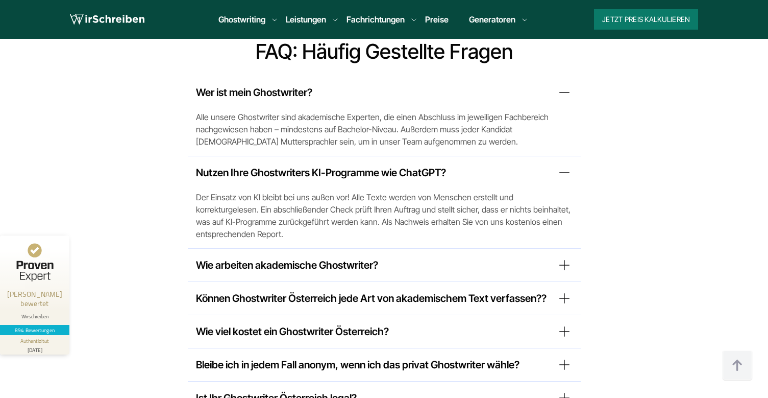
scroll to position [8331, 0]
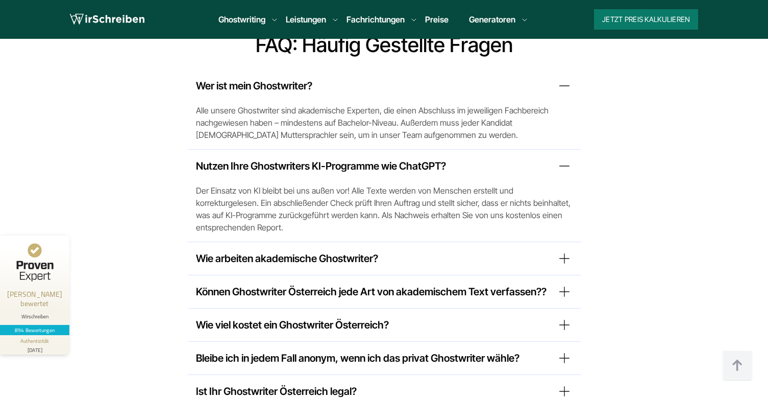
click at [333, 250] on summary "Wie arbeiten akademische Ghostwriter?" at bounding box center [384, 258] width 377 height 16
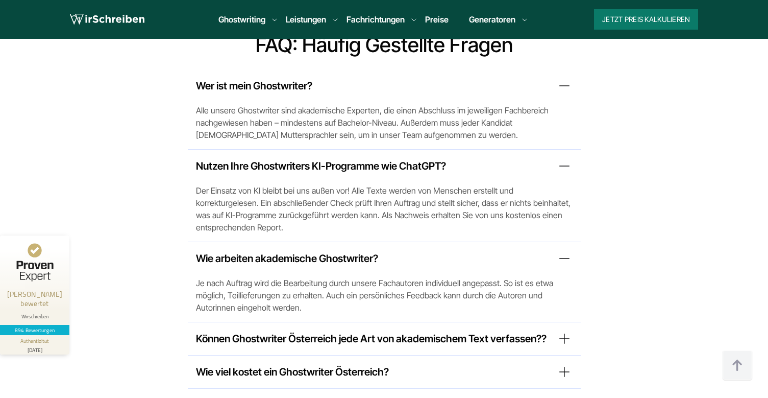
click at [250, 330] on summary "Können Ghostwriter Österreich jede Art von akademischem Text verfassen??" at bounding box center [384, 338] width 377 height 16
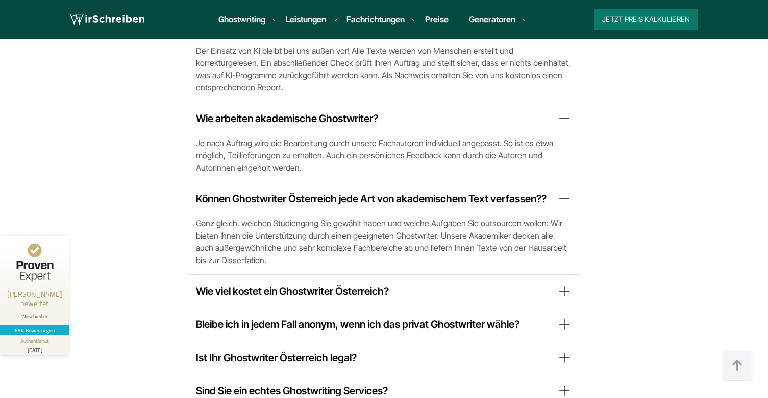
scroll to position [8484, 0]
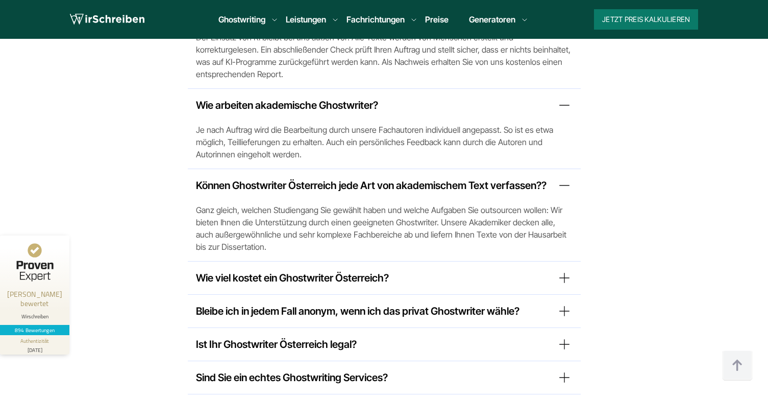
click at [208, 270] on summary "Wie viel kostet ein Ghostwriter Österreich?" at bounding box center [384, 278] width 377 height 16
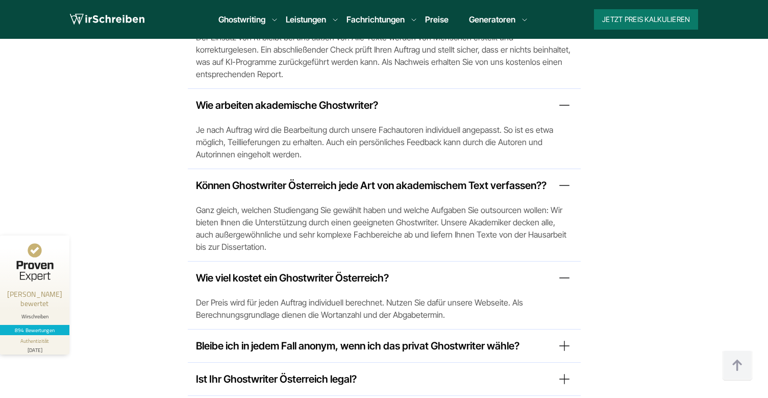
click at [207, 338] on summary "Bleibe ich in jedem Fall anonym, wenn ich das privat Ghostwriter wähle?" at bounding box center [384, 346] width 377 height 16
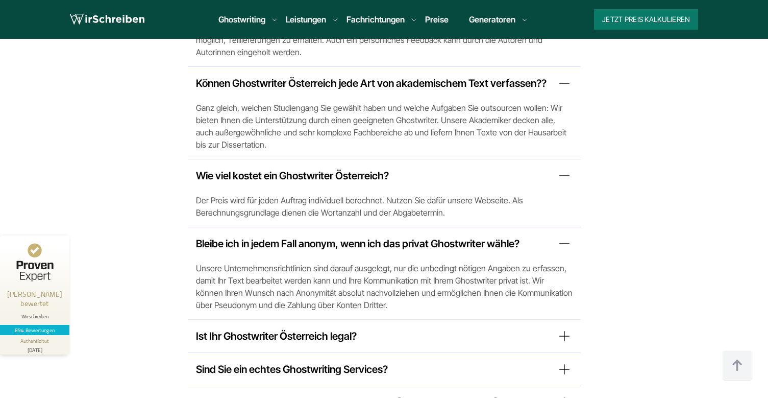
scroll to position [8637, 0]
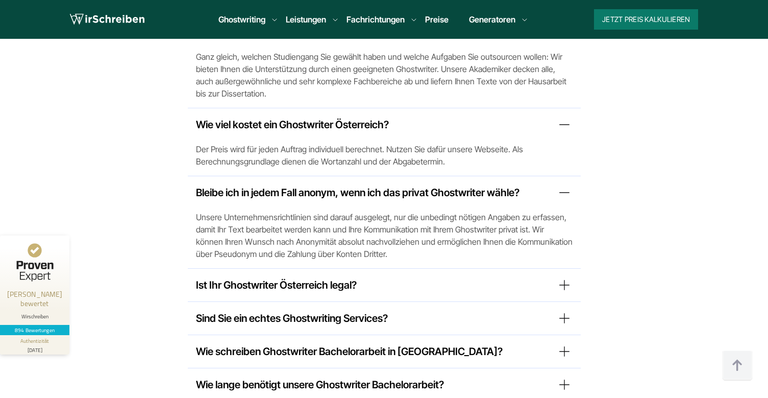
click at [242, 277] on summary "Ist Ihr Ghostwriter Österreich legal?" at bounding box center [384, 285] width 377 height 16
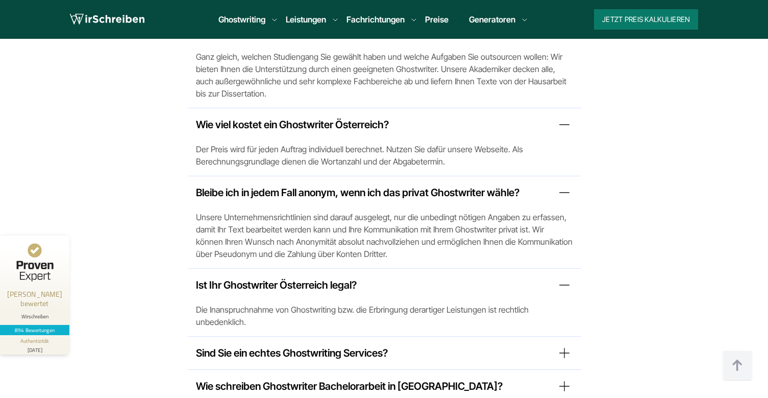
click at [211, 345] on summary "Sind Sie ein echtes Ghostwriting Services?" at bounding box center [384, 353] width 377 height 16
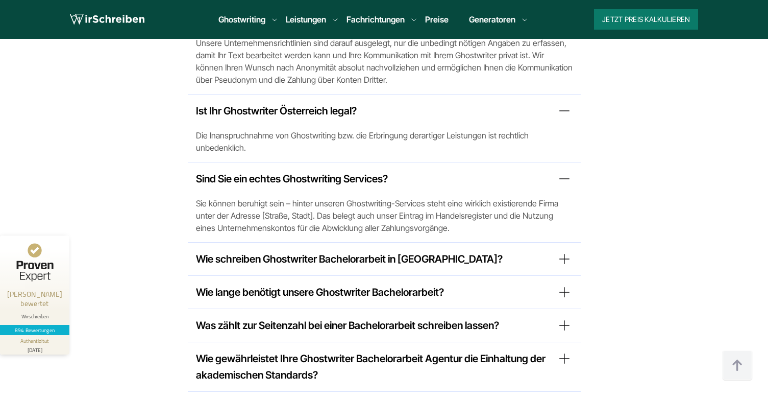
scroll to position [8842, 0]
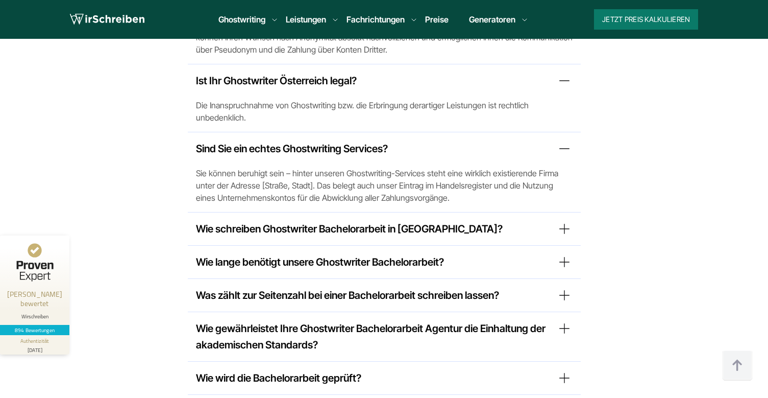
click at [241, 221] on summary "Wie schreiben Ghostwriter Bachelorarbeit in [GEOGRAPHIC_DATA]?" at bounding box center [384, 229] width 377 height 16
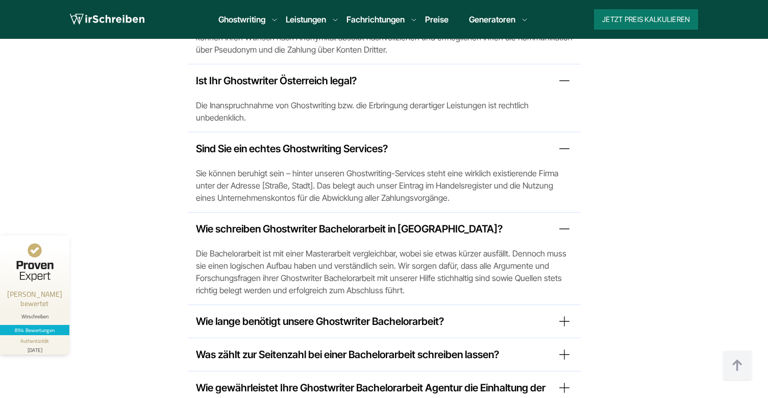
click at [227, 313] on summary "Wie lange benötigt unsere Ghostwriter Bachelorarbeit?" at bounding box center [384, 321] width 377 height 16
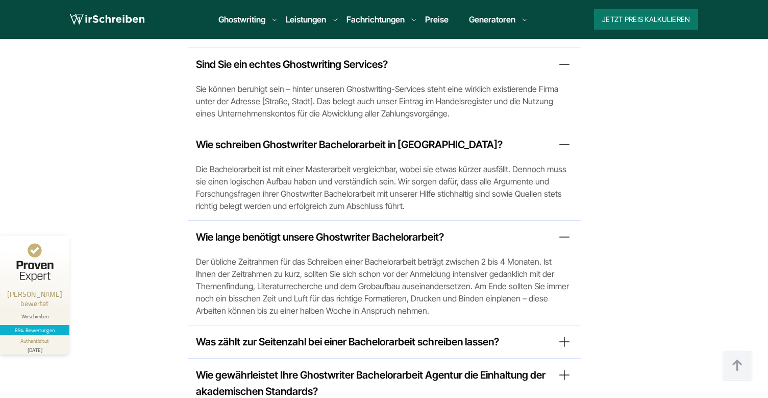
scroll to position [8944, 0]
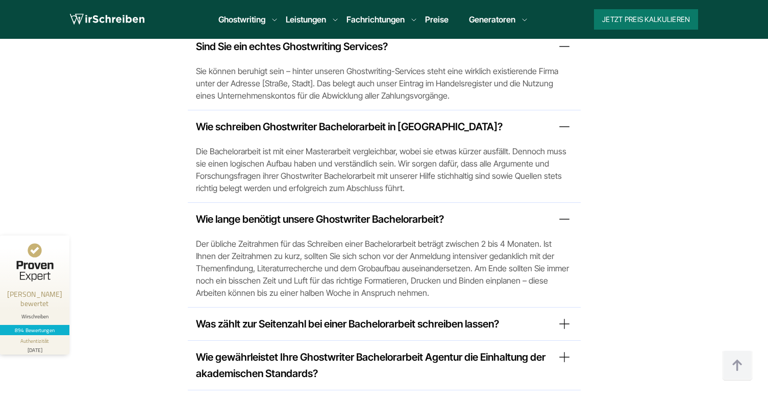
click at [227, 316] on summary "Was zählt zur Seitenzahl bei einer Bachelorarbeit schreiben lassen?" at bounding box center [384, 324] width 377 height 16
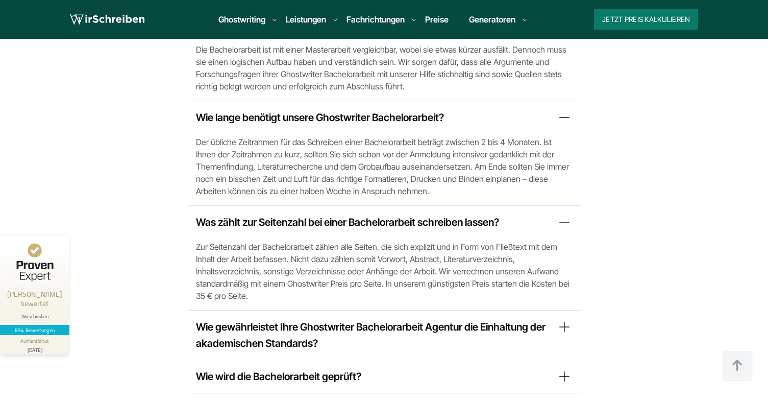
scroll to position [9097, 0]
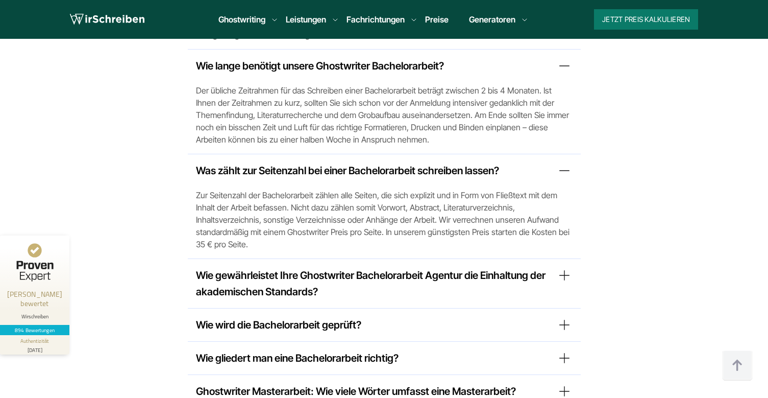
click at [251, 383] on summary "Ghostwriter Masterarbeit: Wie viele Wörter umfasst eine Masterarbeit?" at bounding box center [384, 391] width 377 height 16
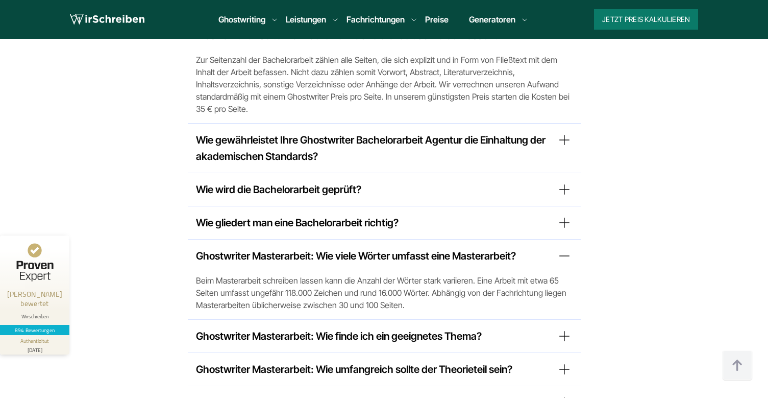
scroll to position [9250, 0]
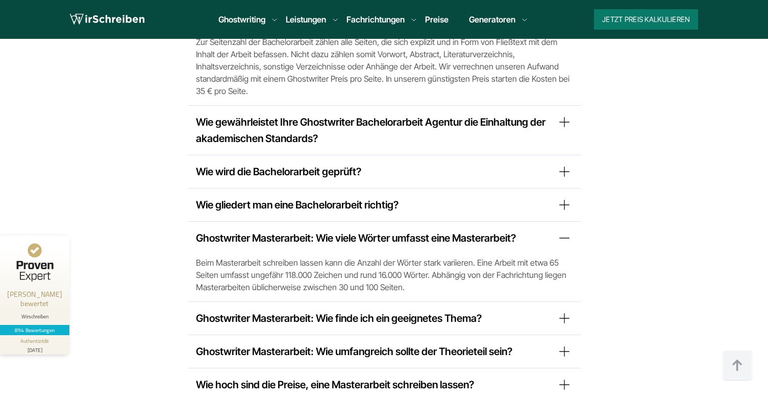
click at [238, 310] on summary "Ghostwriter Masterarbeit: Wie finde ich ein geeignetes Thema?" at bounding box center [384, 318] width 377 height 16
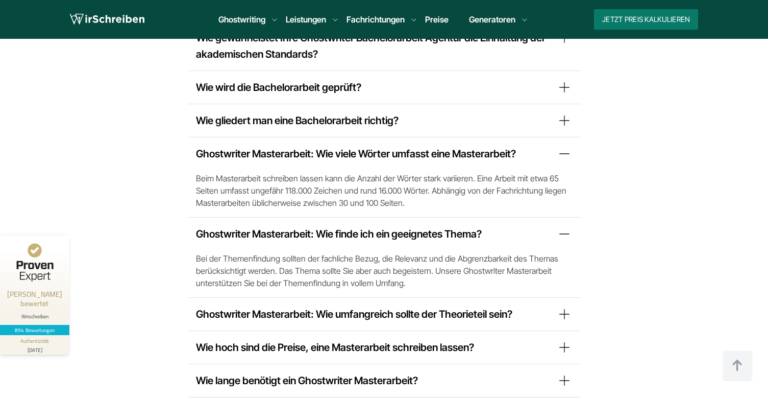
scroll to position [9352, 0]
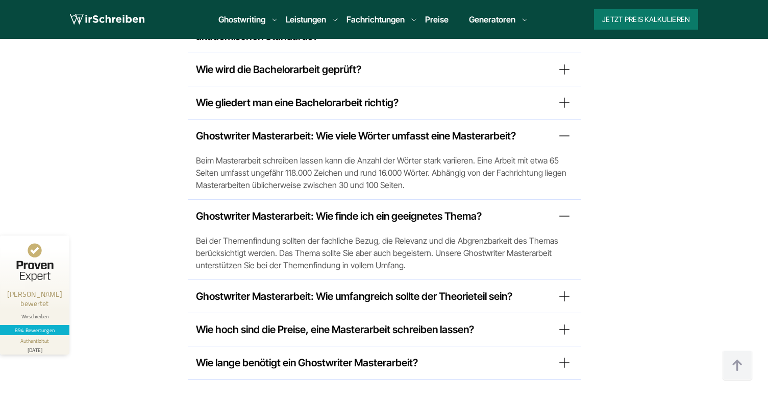
click at [275, 288] on summary "Ghostwriter Masterarbeit: Wie umfangreich sollte der Theorieteil sein?" at bounding box center [384, 296] width 377 height 16
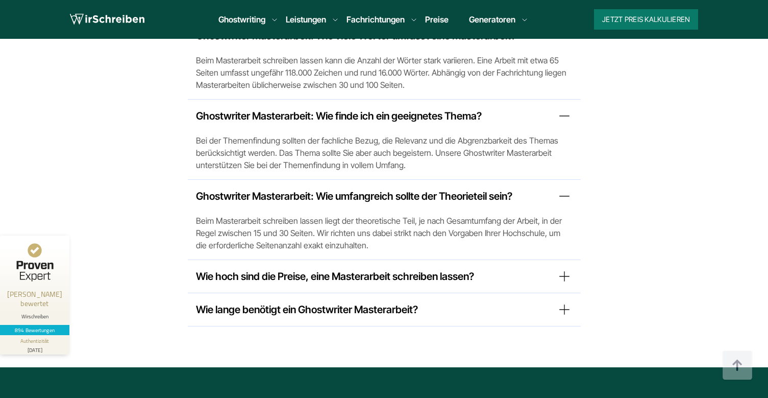
scroll to position [9454, 0]
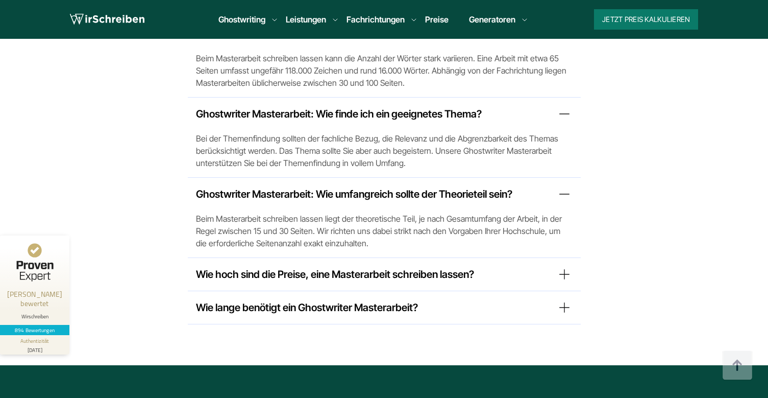
click at [258, 266] on summary "Wie hoch sind die Preise, eine Masterarbeit schreiben lassen?" at bounding box center [384, 274] width 377 height 16
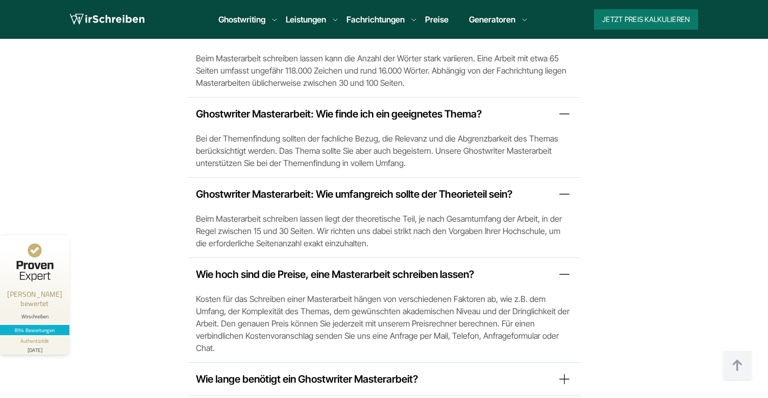
click at [256, 371] on summary "Wie lange benötigt ein Ghostwriter Masterarbeit?" at bounding box center [384, 379] width 377 height 16
click at [441, 19] on link "Preise" at bounding box center [436, 19] width 23 height 10
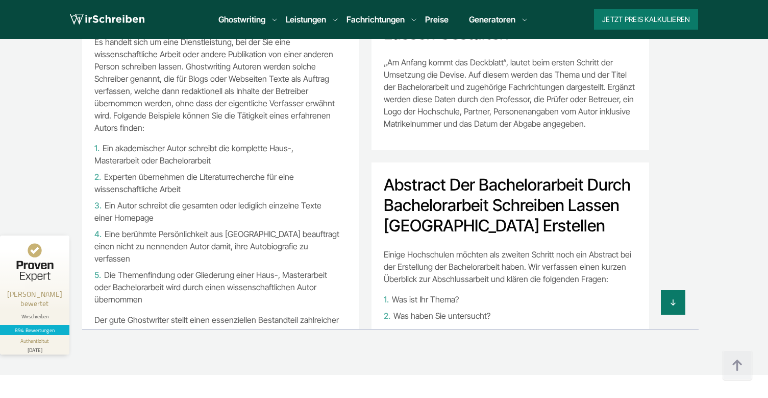
scroll to position [7625, 0]
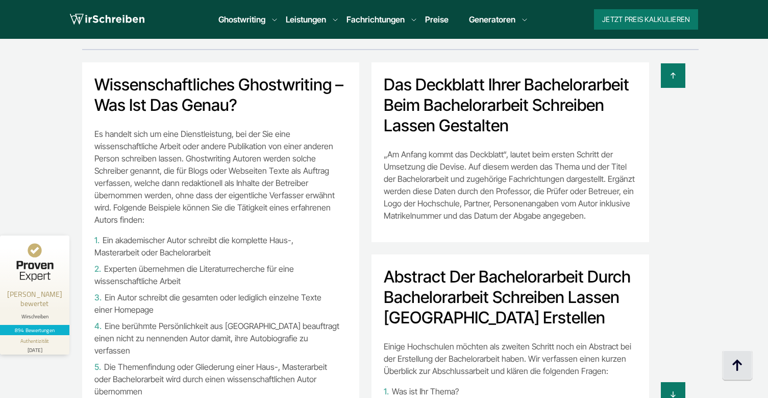
click at [741, 367] on img at bounding box center [738, 365] width 31 height 31
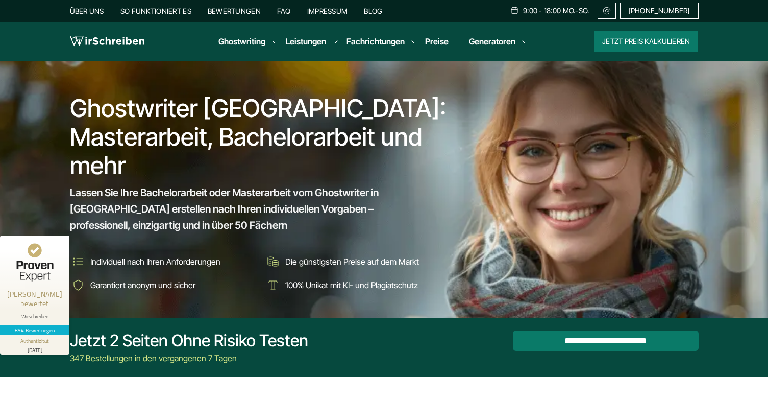
scroll to position [0, 0]
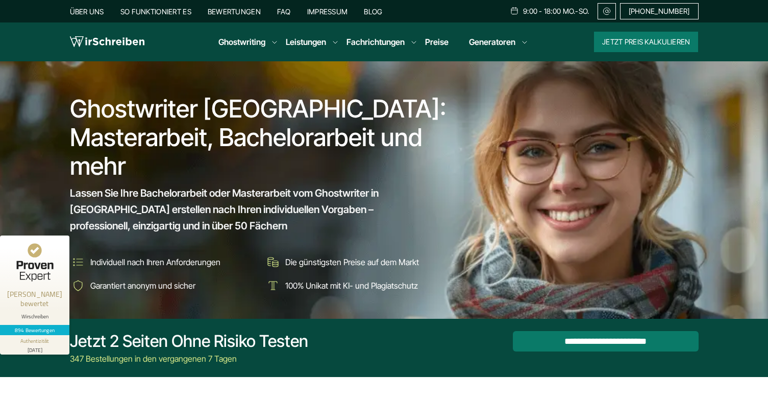
click at [89, 10] on link "Über uns" at bounding box center [87, 11] width 34 height 9
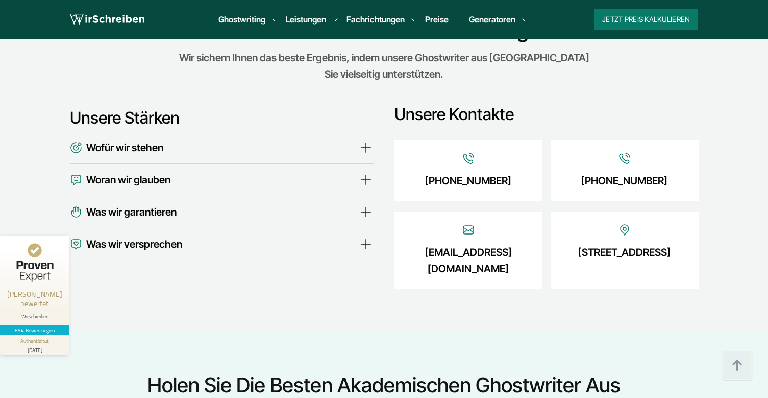
scroll to position [3448, 0]
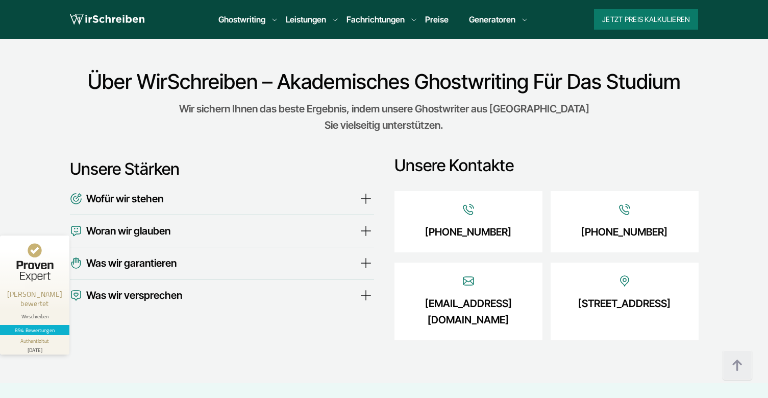
click at [362, 287] on summary "Was wir versprechen" at bounding box center [222, 295] width 304 height 16
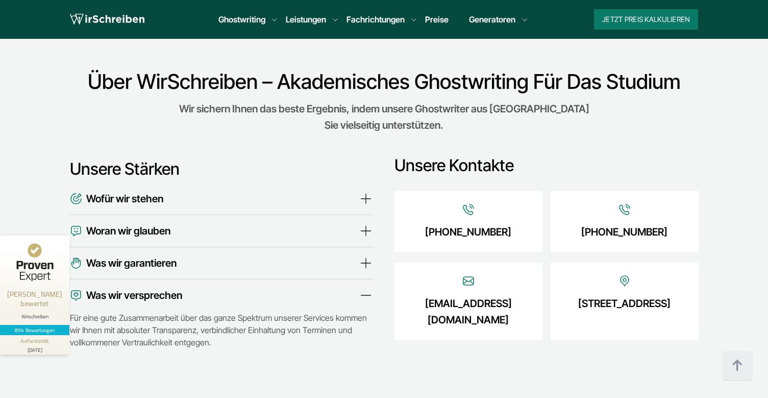
click at [362, 287] on summary "Was wir versprechen" at bounding box center [222, 295] width 304 height 16
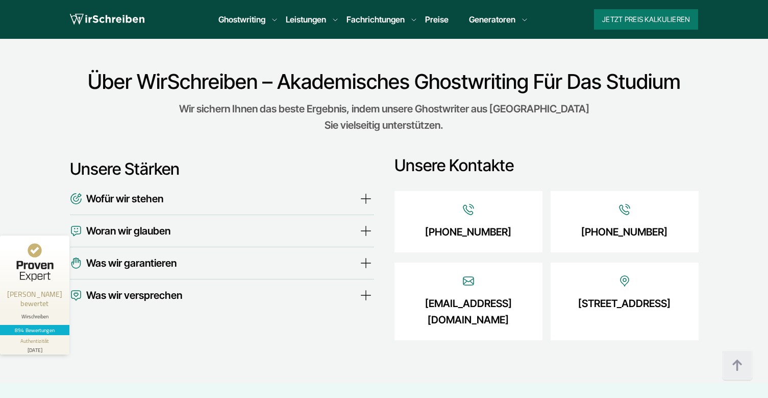
click at [364, 255] on summary "Was wir garantieren" at bounding box center [222, 263] width 304 height 16
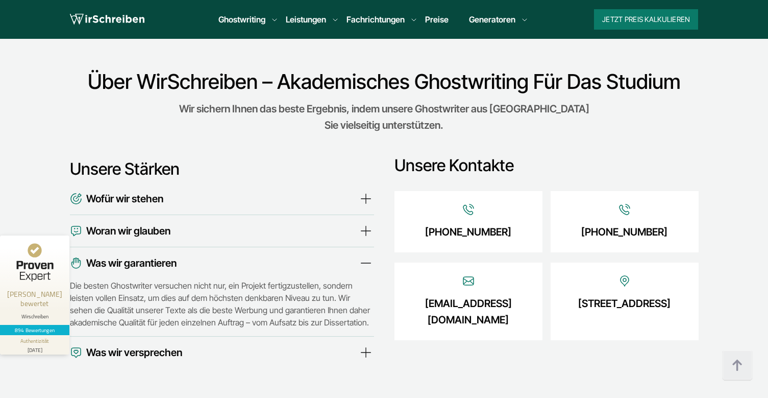
click at [364, 255] on summary "Was wir garantieren" at bounding box center [222, 263] width 304 height 16
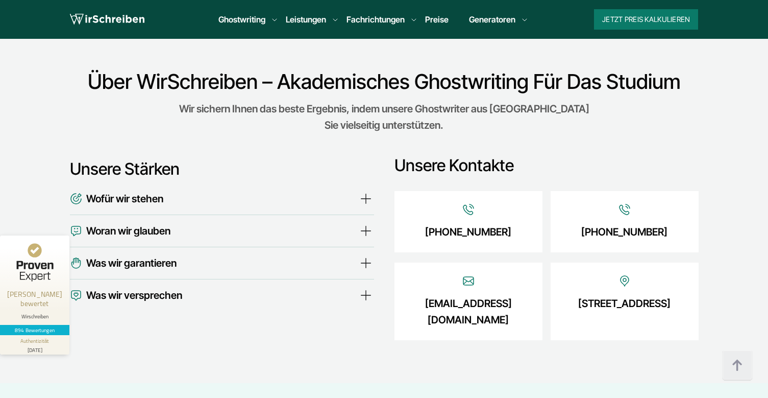
click at [366, 223] on summary "Woran wir glauben" at bounding box center [222, 231] width 304 height 16
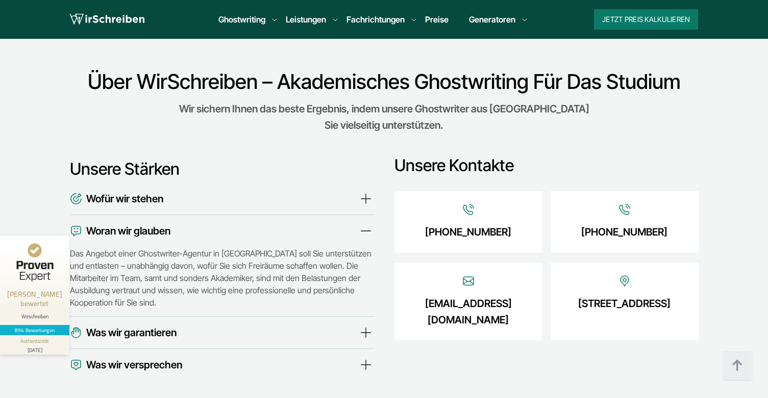
click at [366, 223] on summary "Woran wir glauben" at bounding box center [222, 231] width 304 height 16
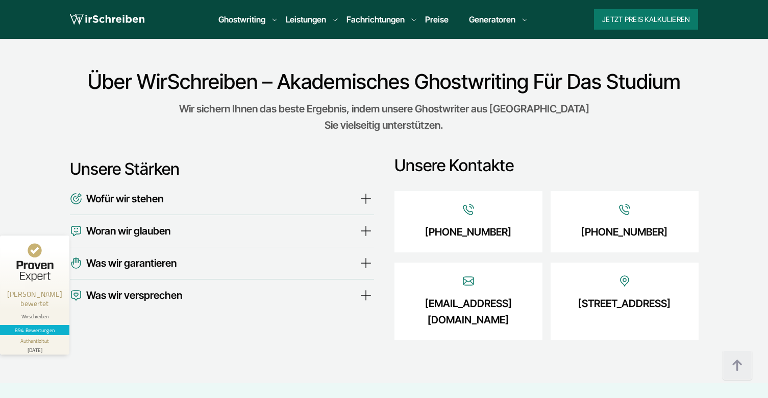
click at [365, 190] on summary "Wofür wir stehen" at bounding box center [222, 198] width 304 height 16
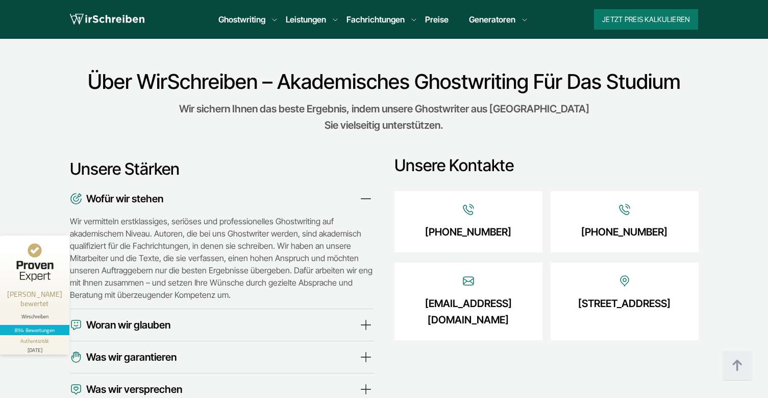
click at [365, 190] on summary "Wofür wir stehen" at bounding box center [222, 198] width 304 height 16
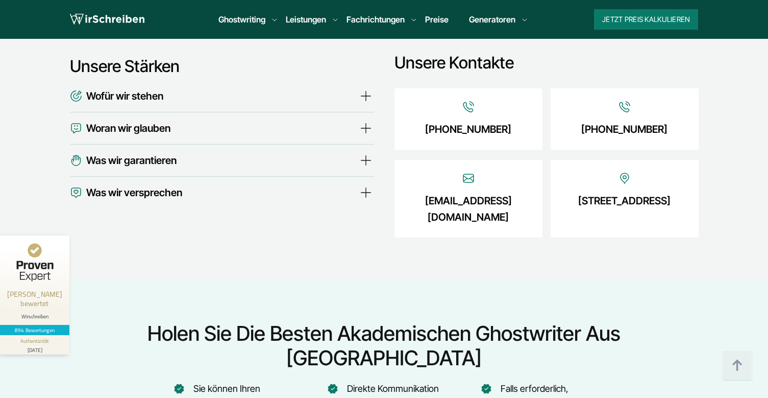
scroll to position [3550, 0]
